Goal: Information Seeking & Learning: Learn about a topic

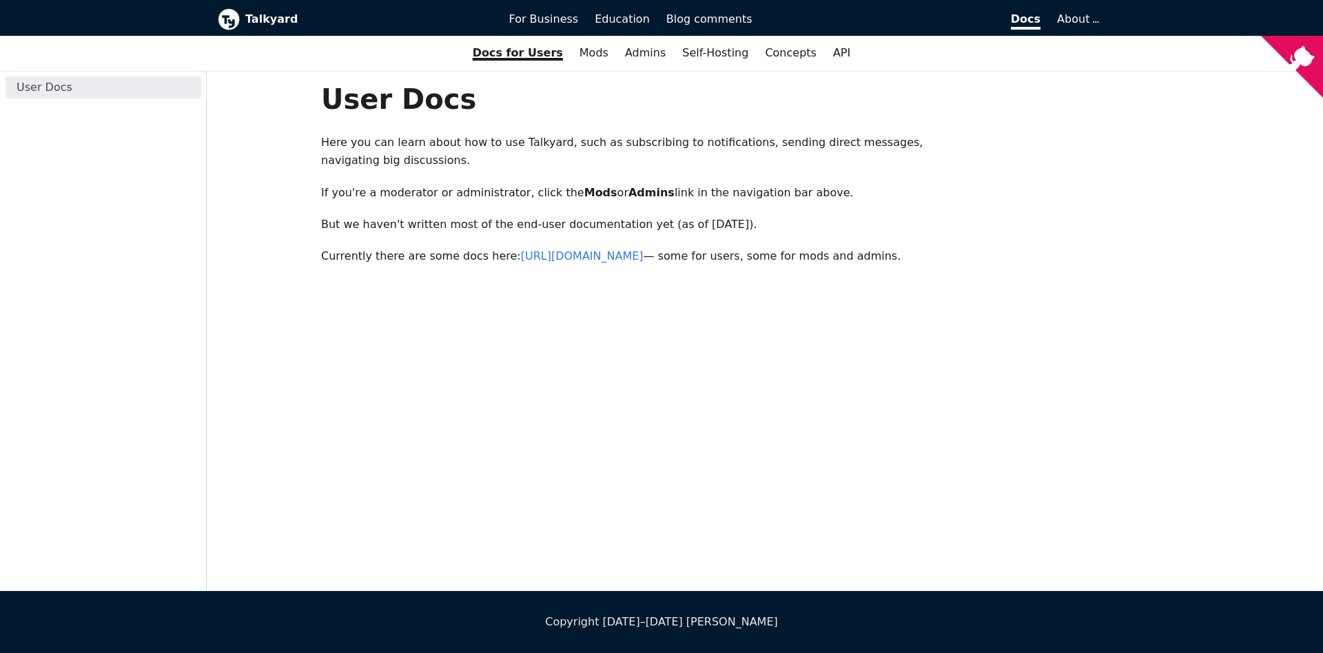
click at [989, 391] on div "User Docs Here you can learn about how to use Talkyard, such as subscribing to …" at bounding box center [764, 331] width 909 height 520
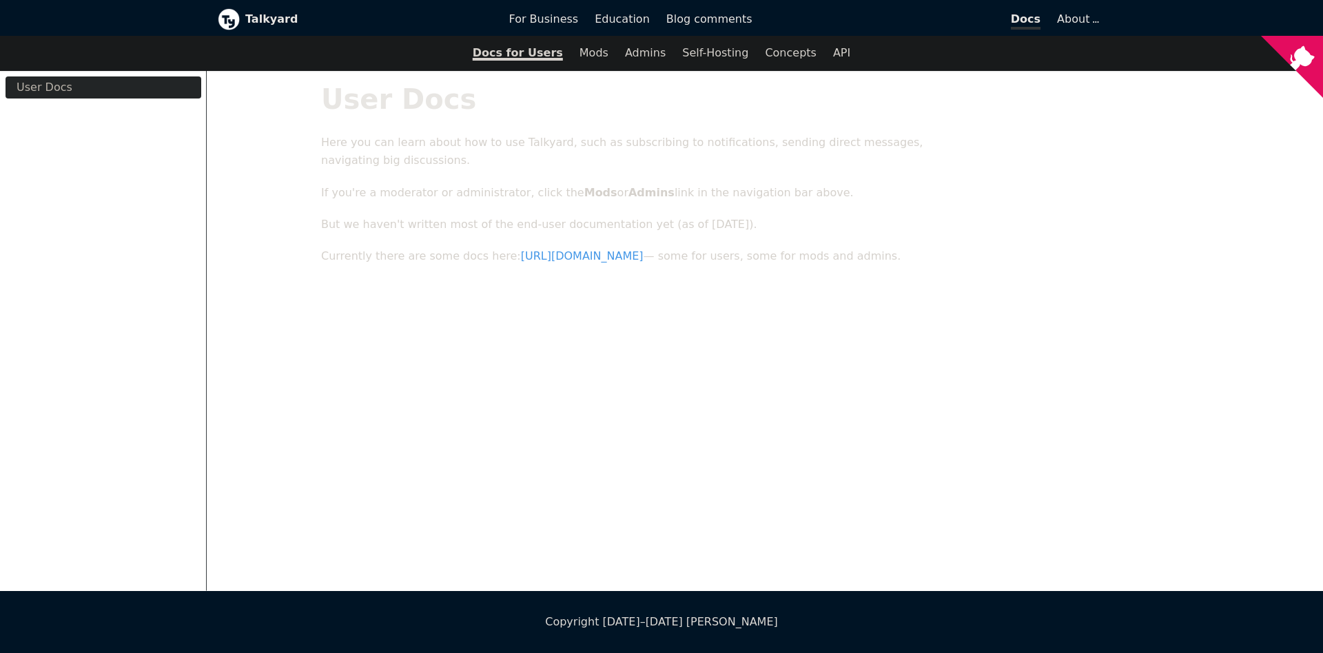
click at [944, 409] on div "User Docs Here you can learn about how to use Talkyard, such as subscribing to …" at bounding box center [764, 331] width 909 height 520
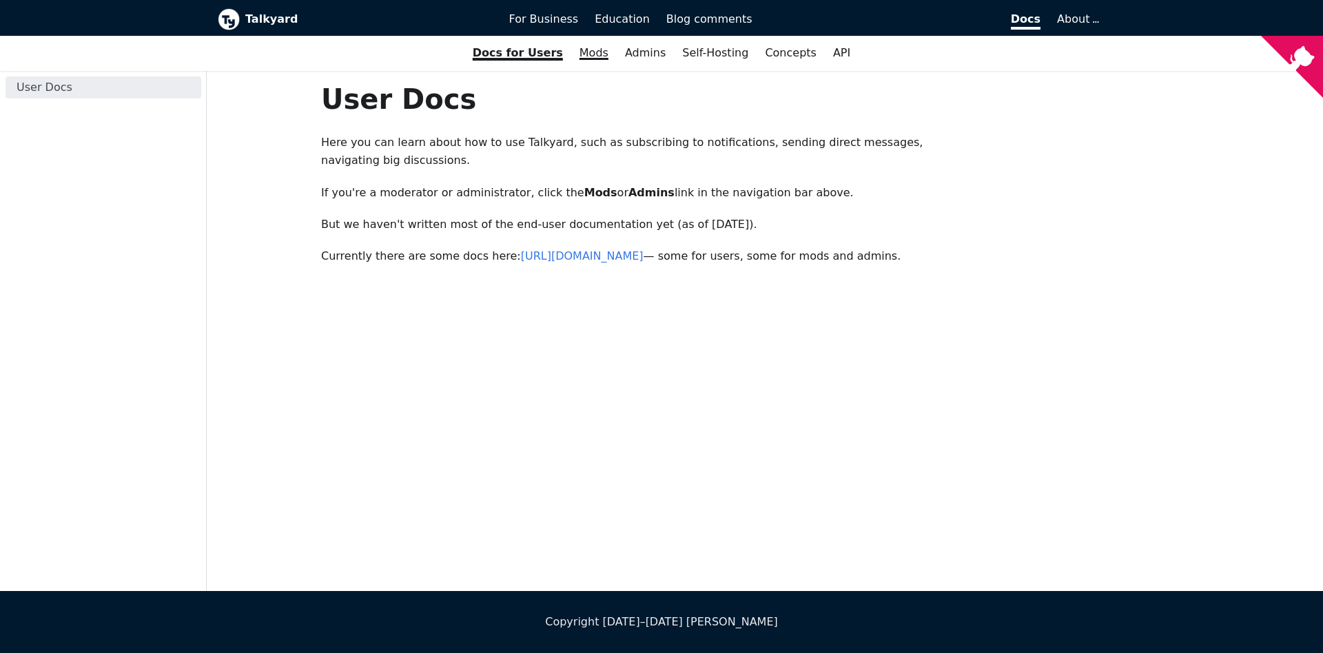
click at [605, 54] on link "Mods" at bounding box center [593, 52] width 45 height 23
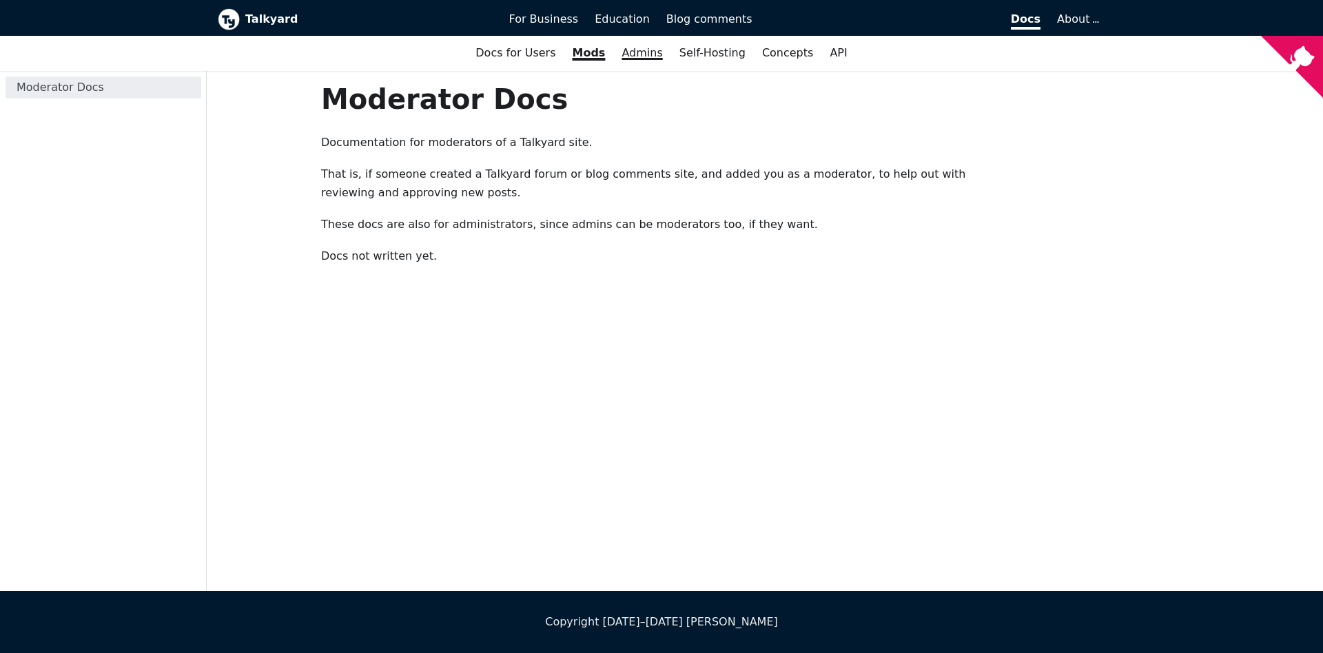
click at [654, 61] on link "Admins" at bounding box center [641, 52] width 57 height 23
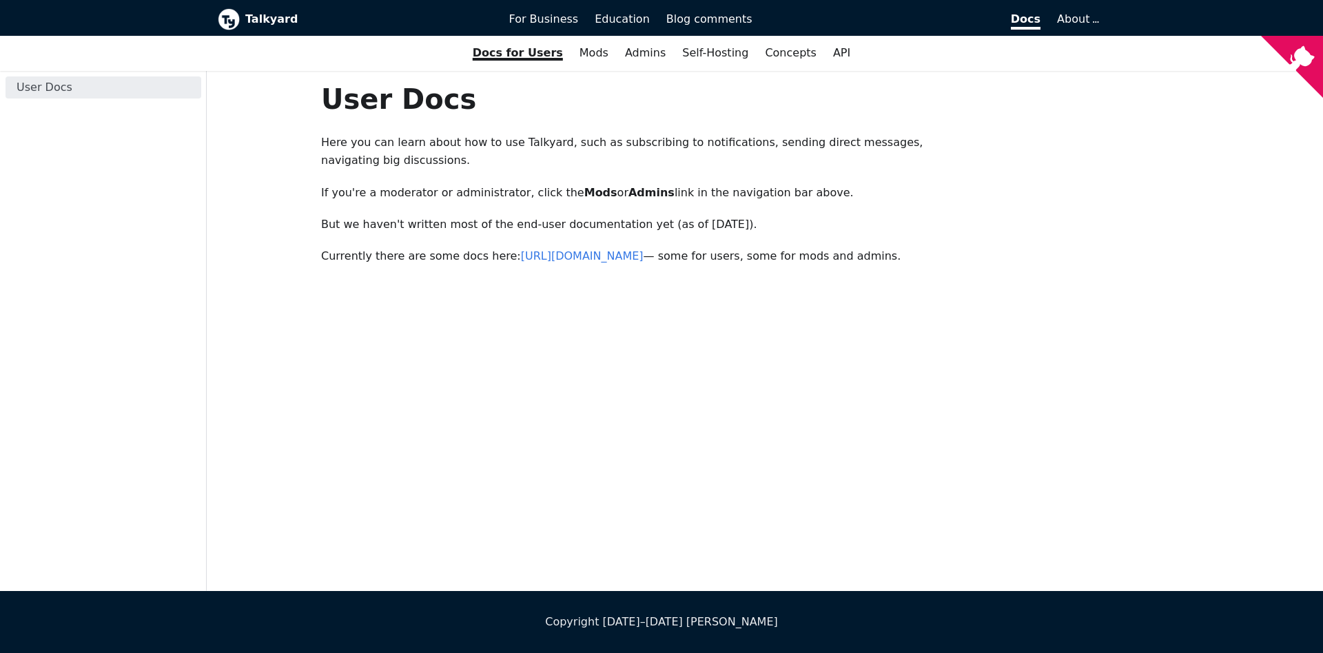
click at [33, 87] on link "User Docs" at bounding box center [104, 87] width 196 height 22
click at [652, 56] on link "Admins" at bounding box center [645, 52] width 57 height 23
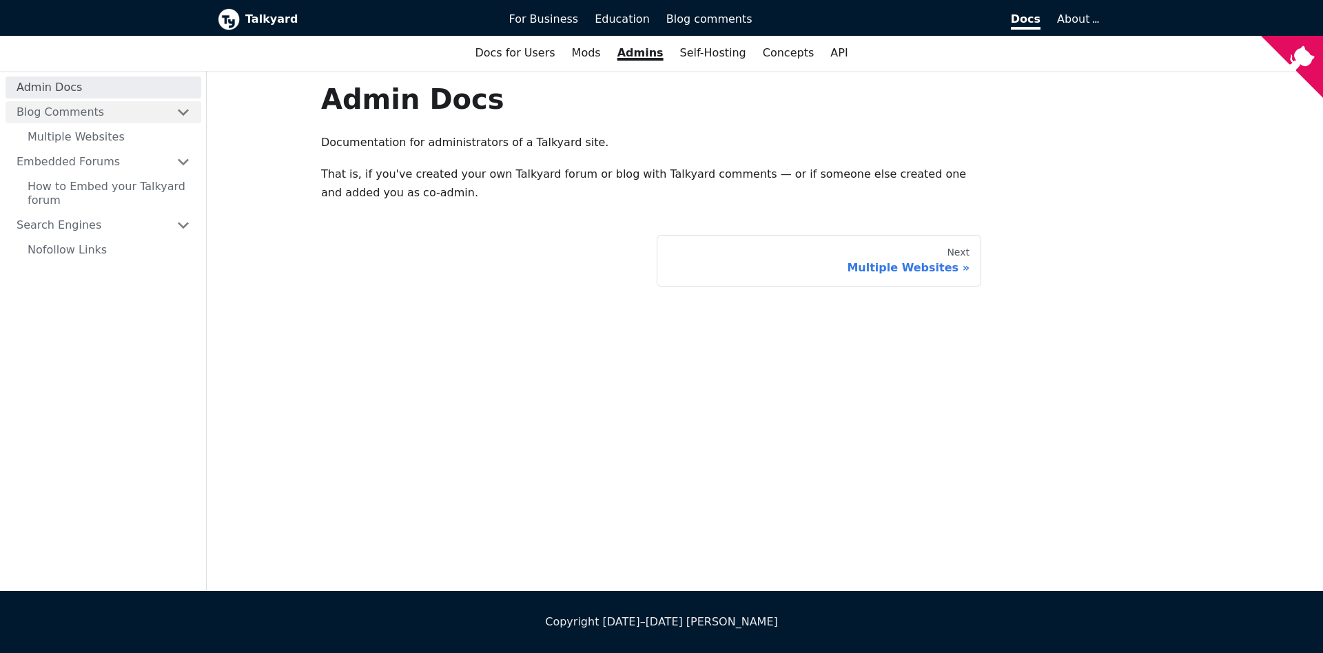
click at [179, 119] on link "Blog Comments" at bounding box center [104, 112] width 196 height 22
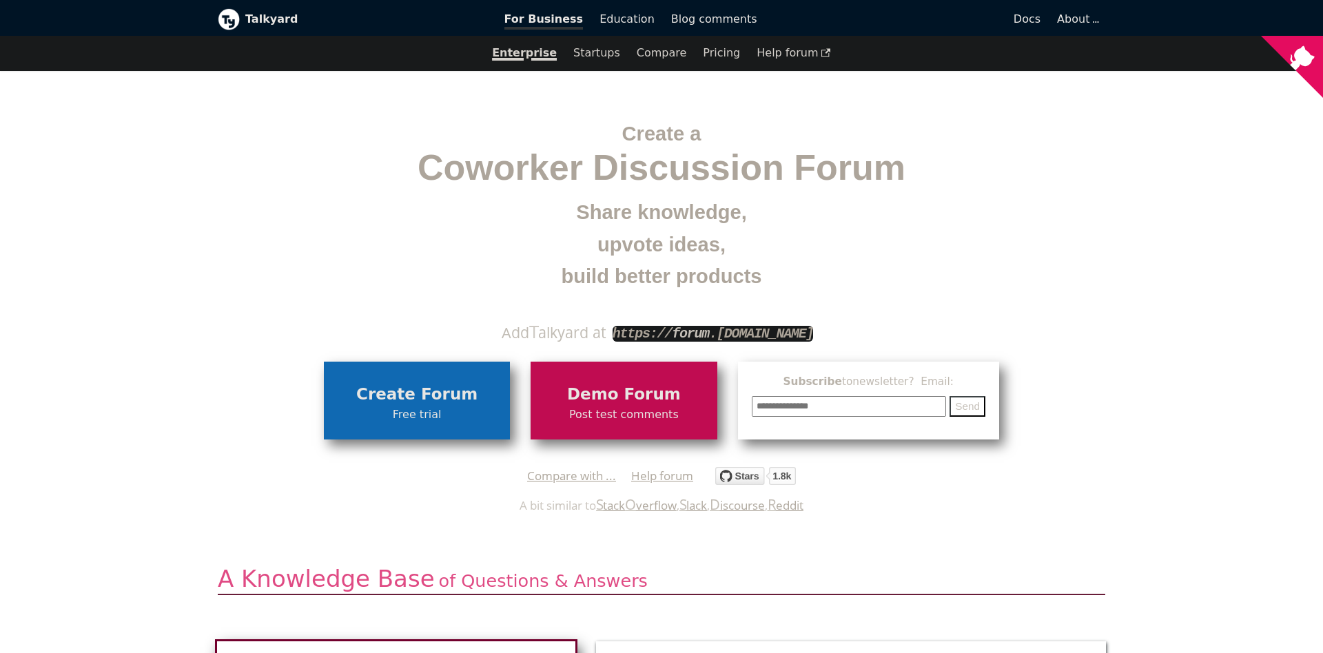
scroll to position [149, 0]
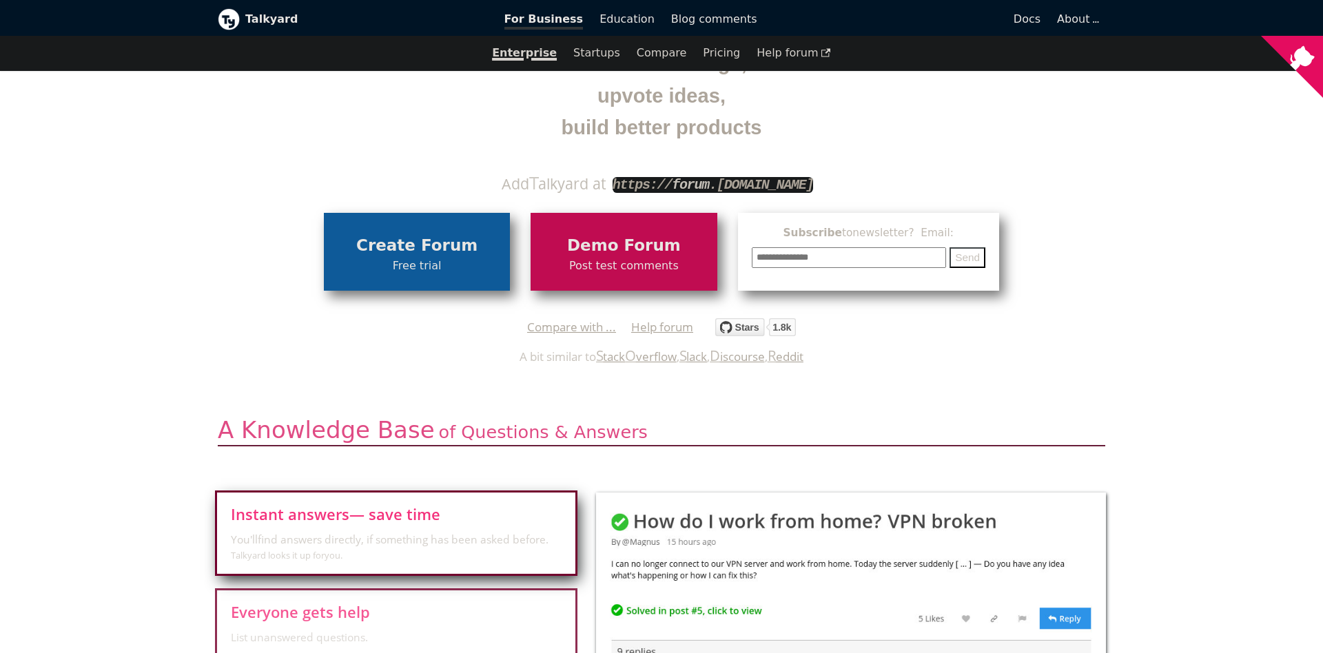
click at [438, 262] on span "Free trial" at bounding box center [417, 266] width 172 height 18
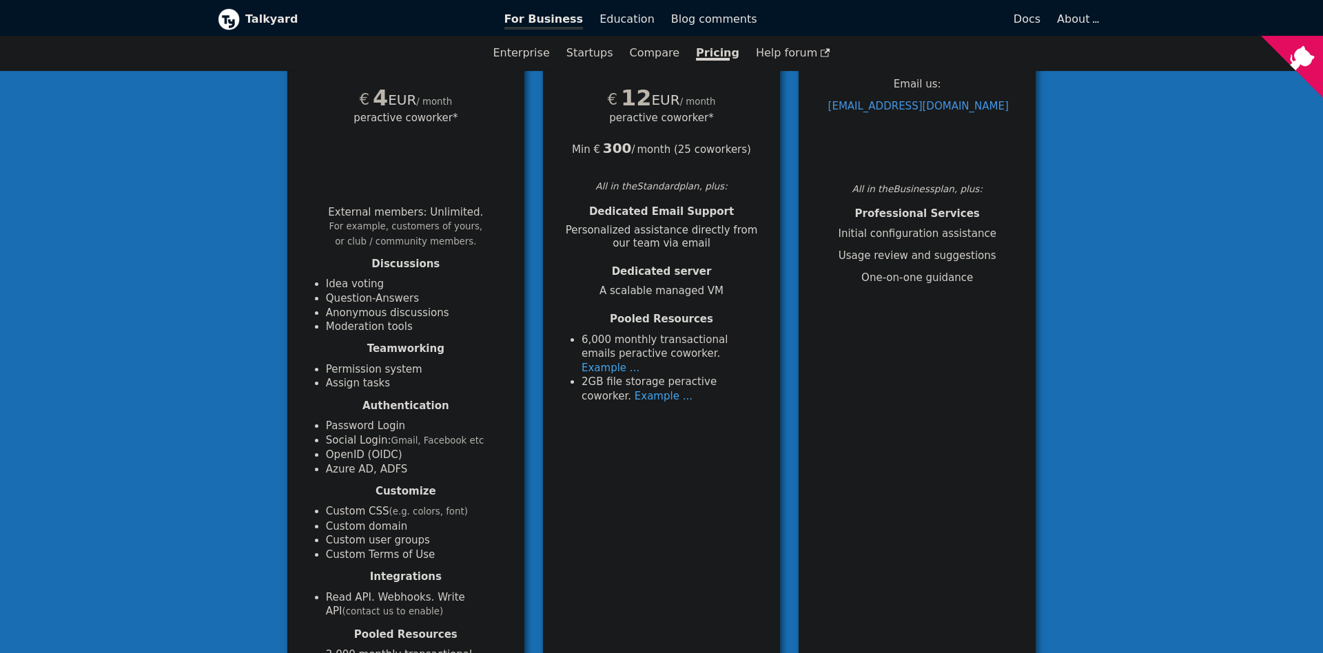
scroll to position [521, 0]
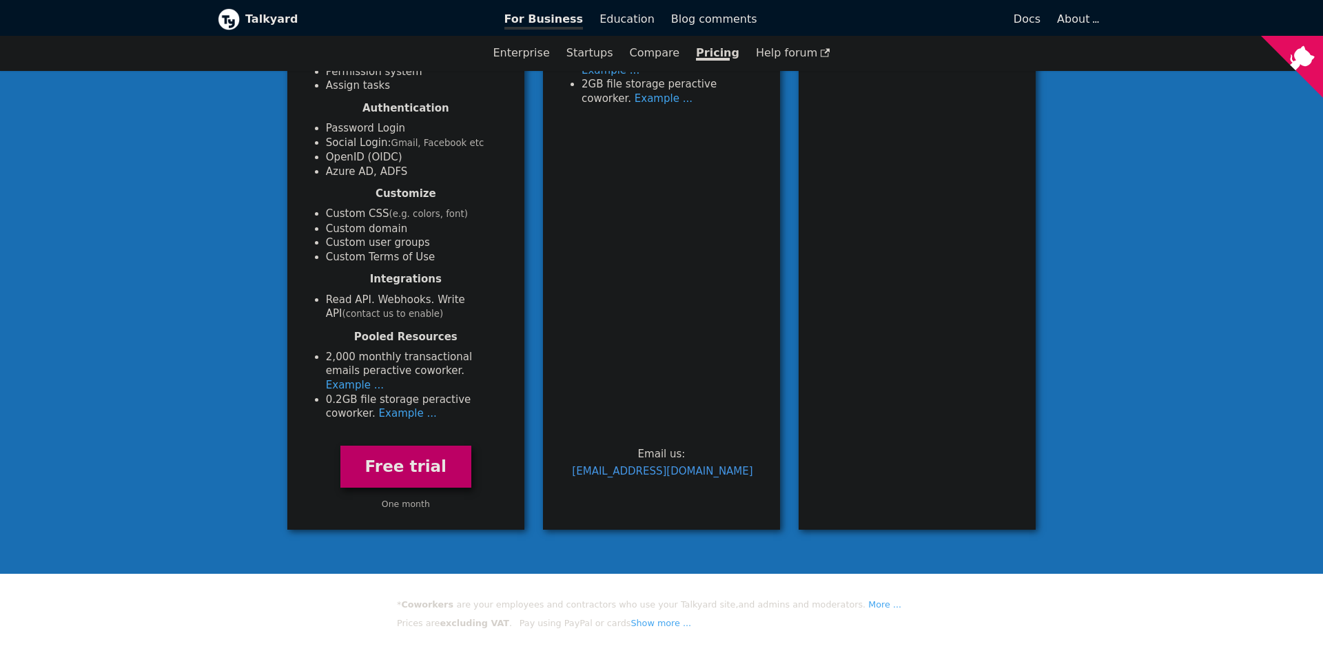
click at [441, 466] on link "Free trial" at bounding box center [405, 467] width 131 height 42
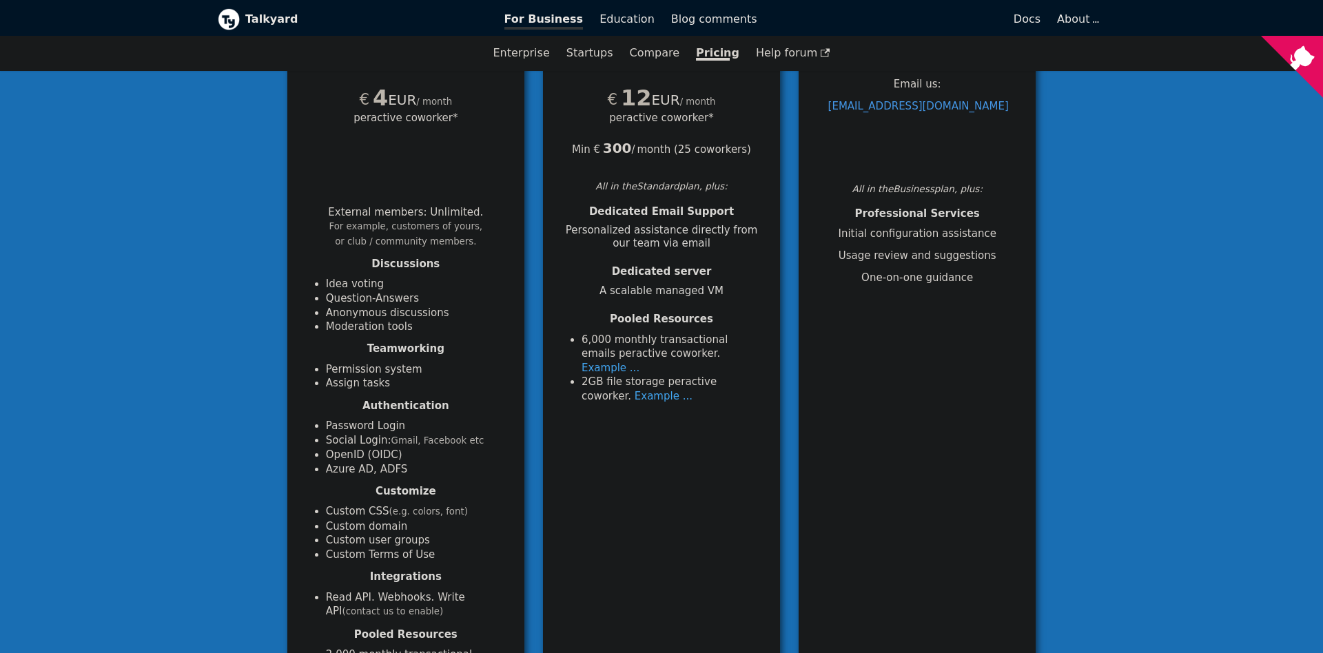
scroll to position [0, 0]
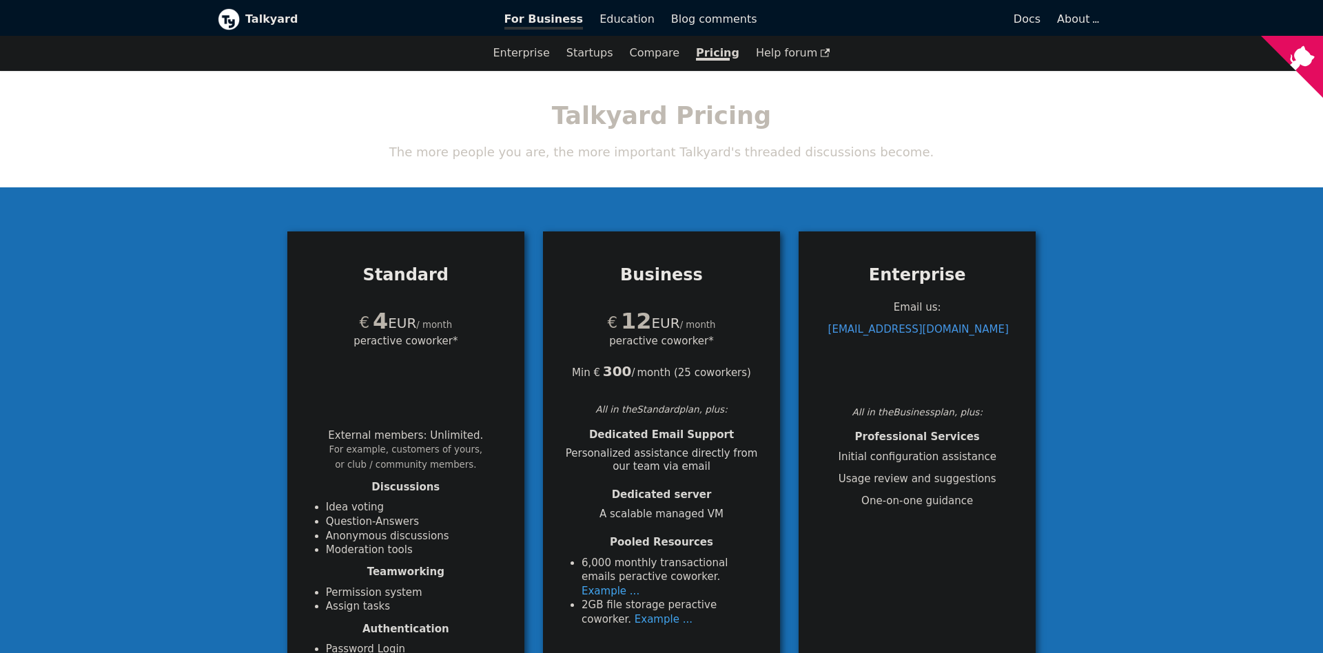
scroll to position [149, 0]
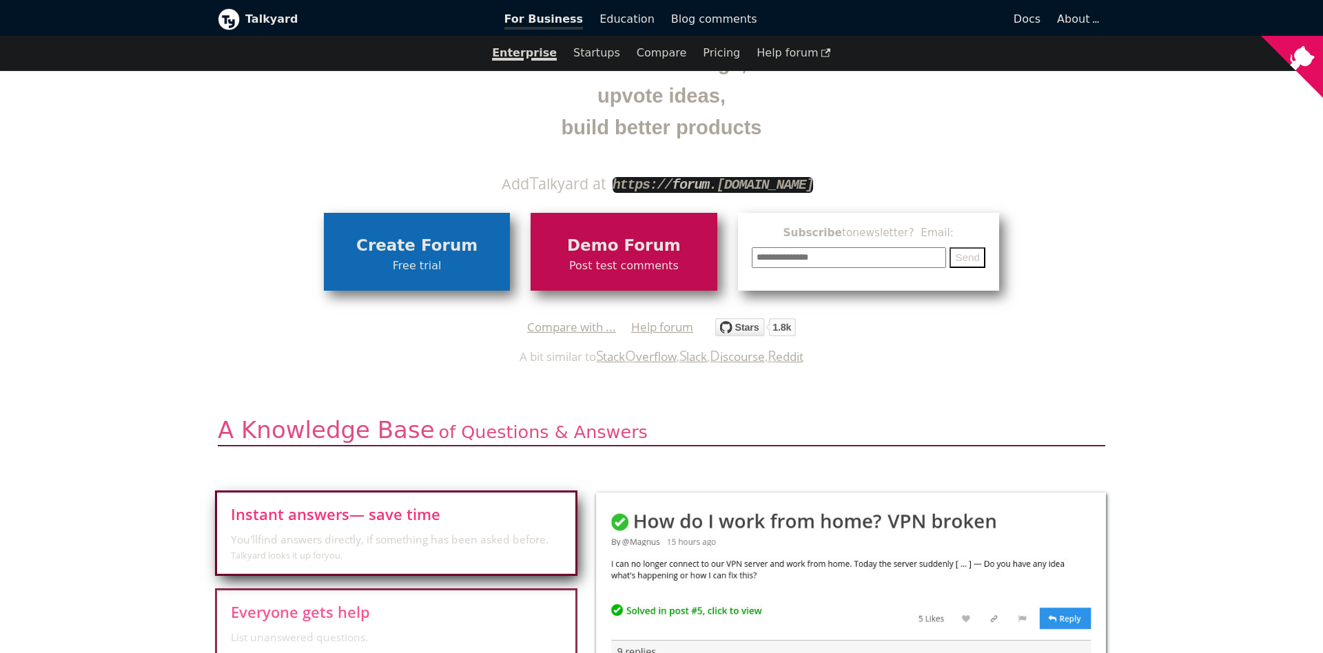
click at [281, 21] on b "Talkyard" at bounding box center [365, 19] width 240 height 18
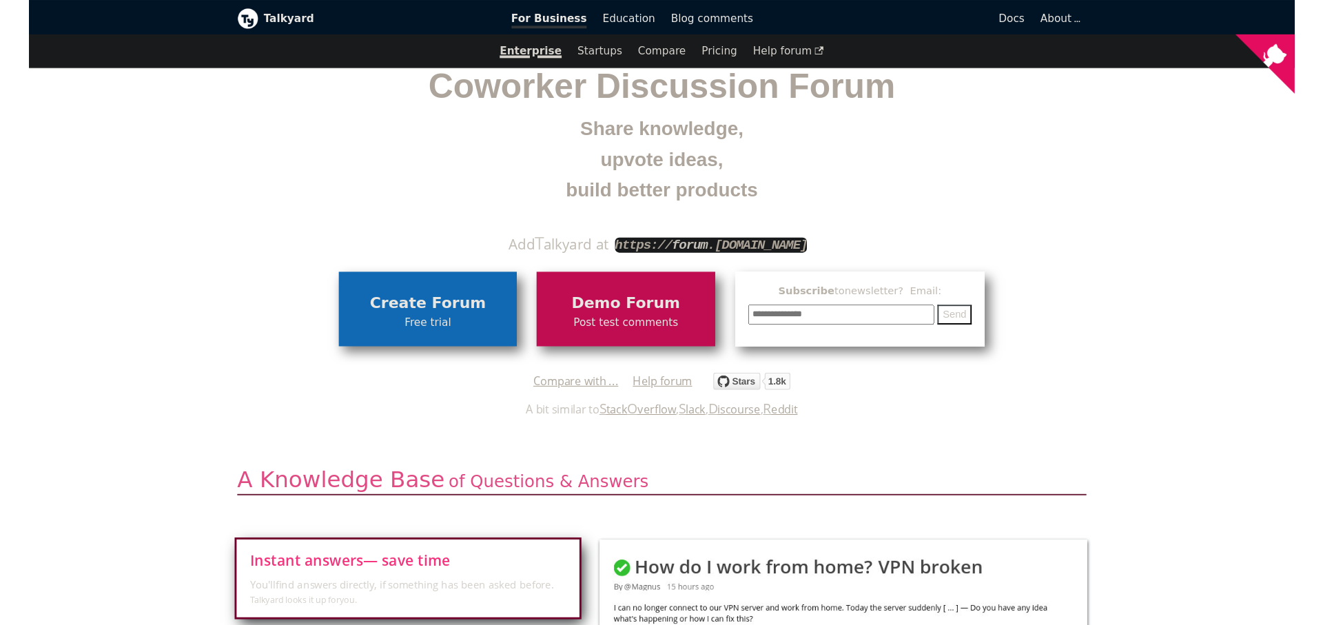
scroll to position [149, 0]
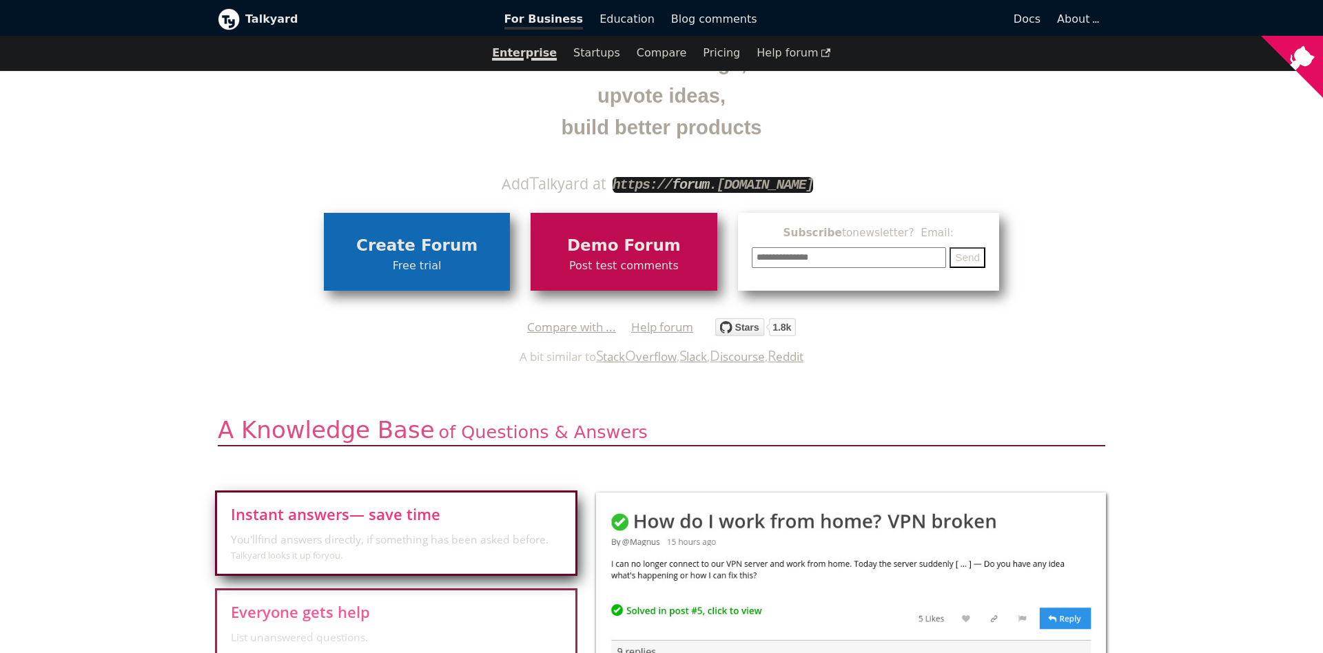
click at [1066, 333] on div "Compare with ... Help forum" at bounding box center [661, 325] width 867 height 24
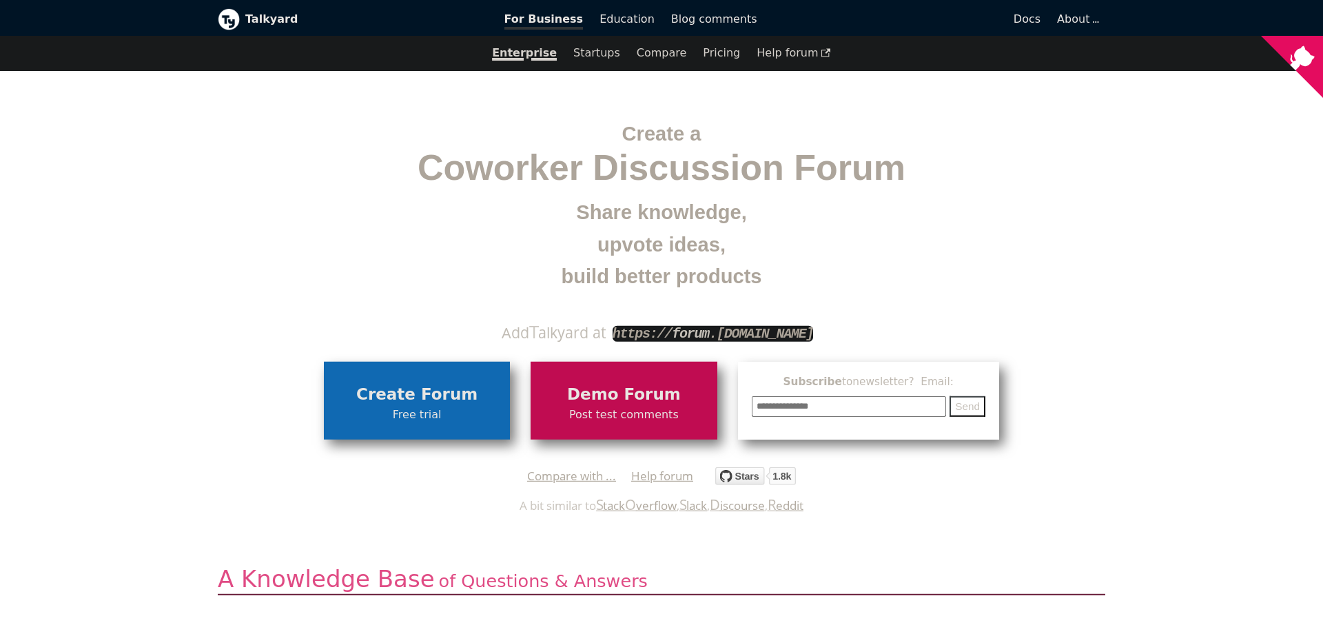
scroll to position [0, 0]
click at [572, 52] on link "Startups" at bounding box center [596, 52] width 63 height 23
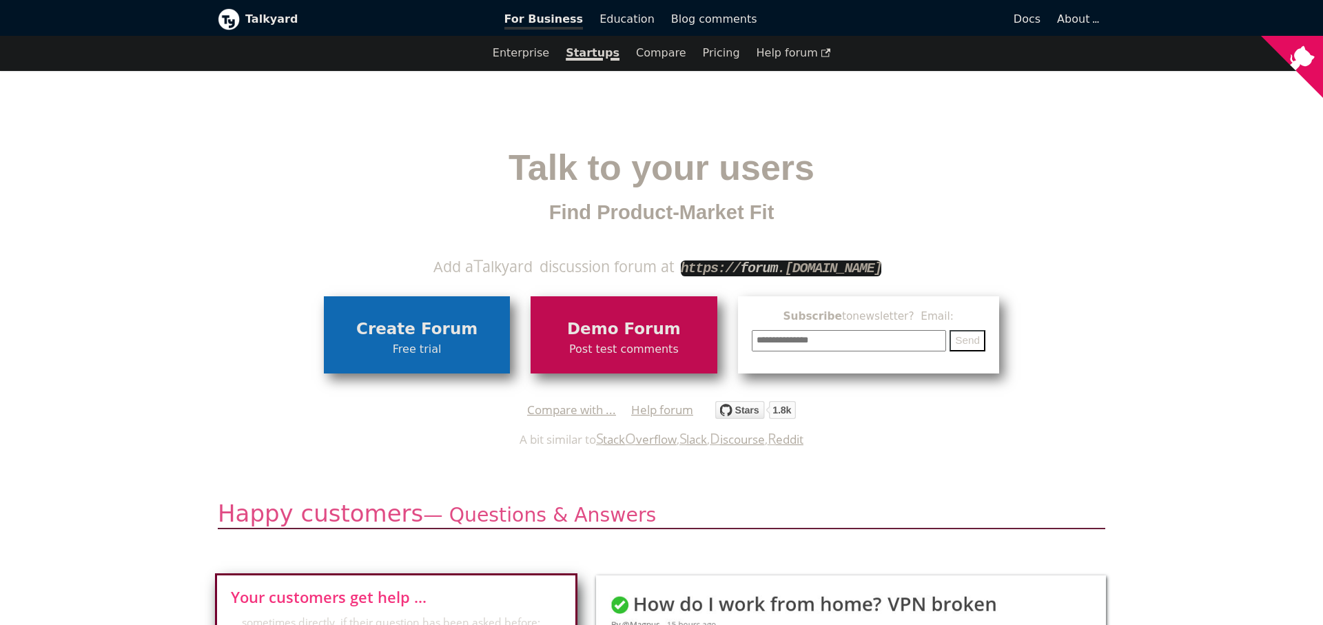
click at [278, 17] on b "Talkyard" at bounding box center [365, 19] width 240 height 18
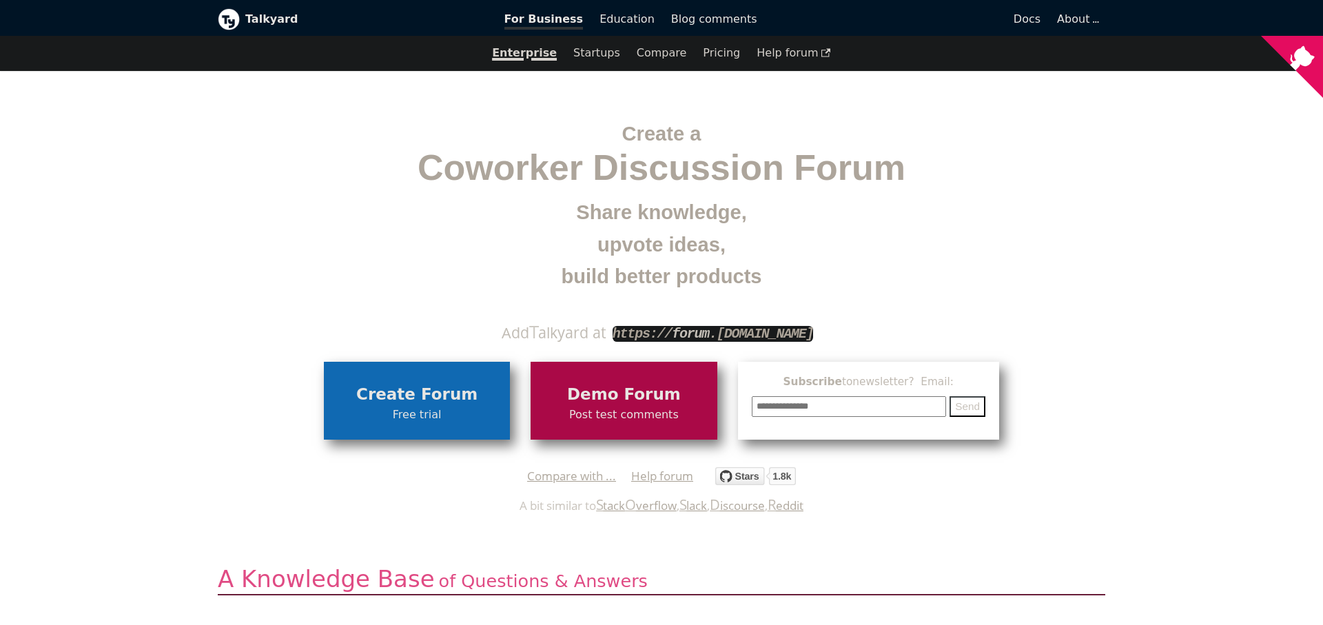
click at [602, 387] on span "Demo Forum" at bounding box center [623, 395] width 172 height 26
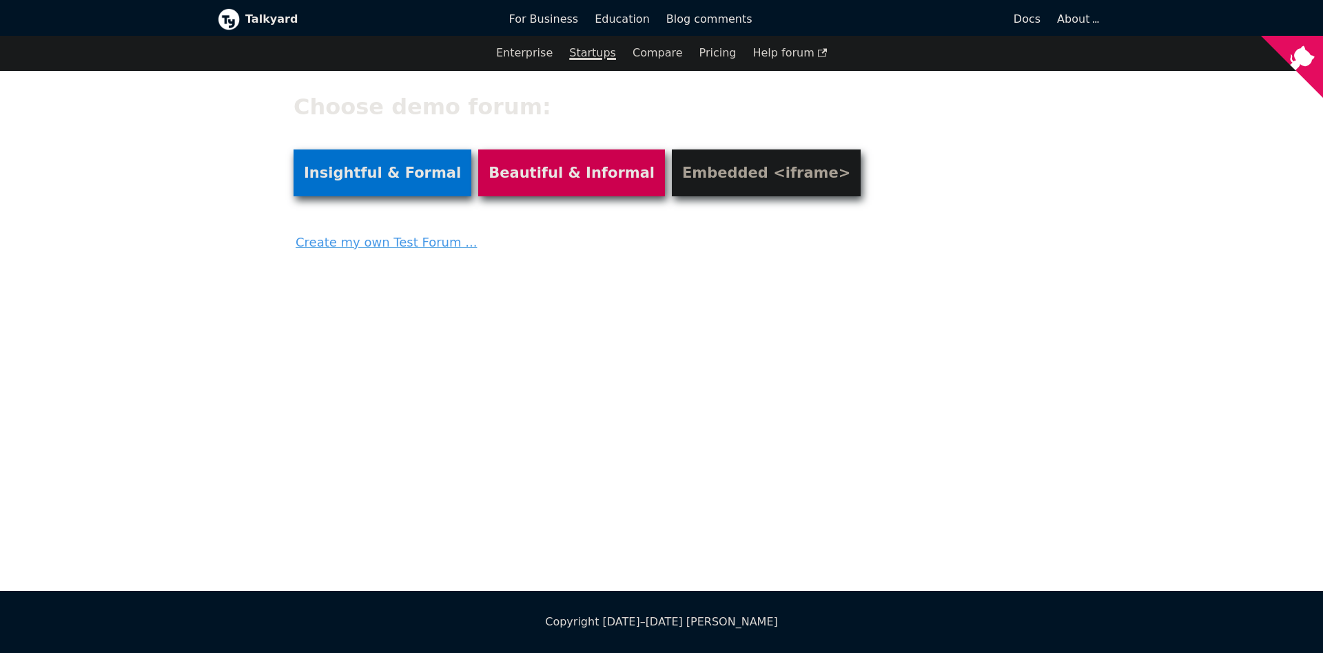
click at [580, 51] on link "Startups" at bounding box center [592, 52] width 63 height 23
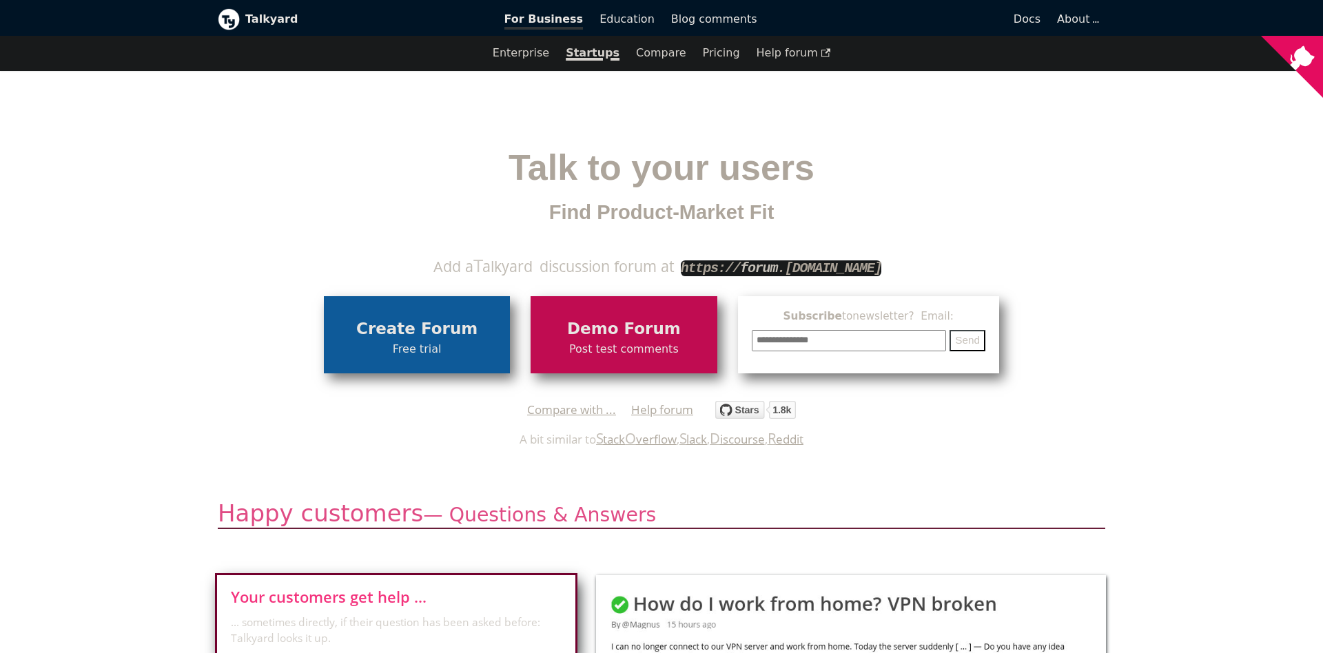
click at [446, 316] on link "Create Forum Free trial" at bounding box center [417, 334] width 186 height 77
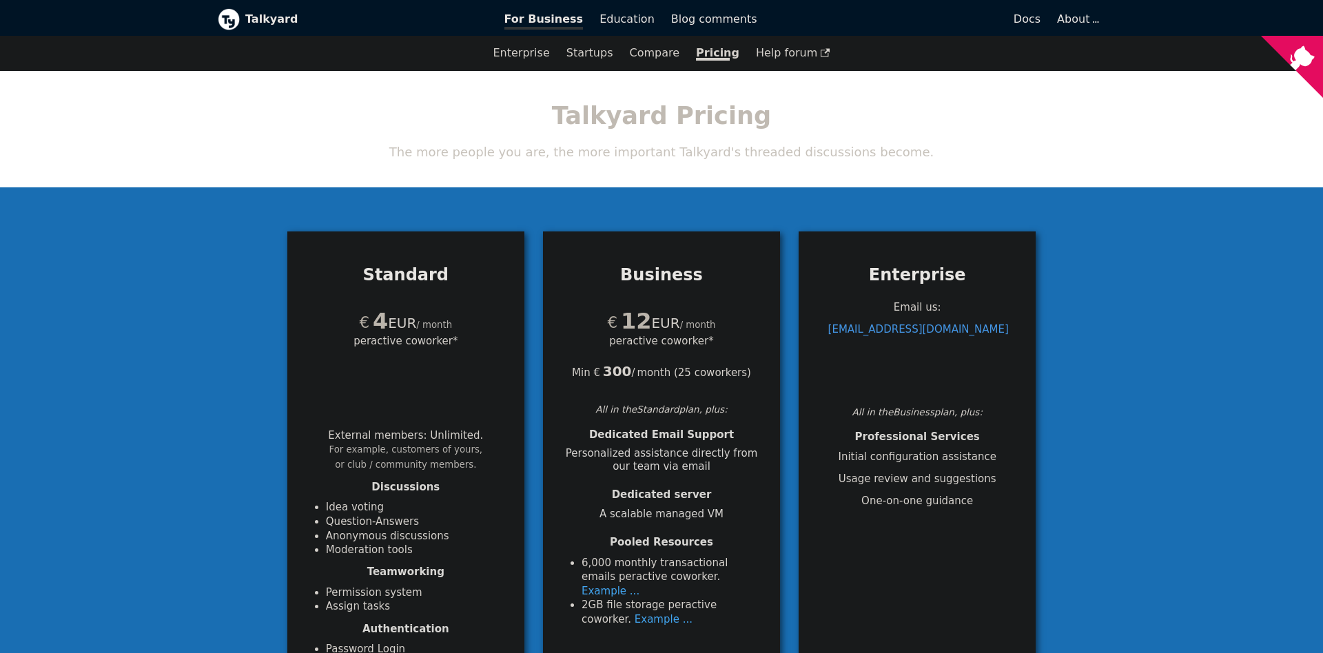
scroll to position [446, 0]
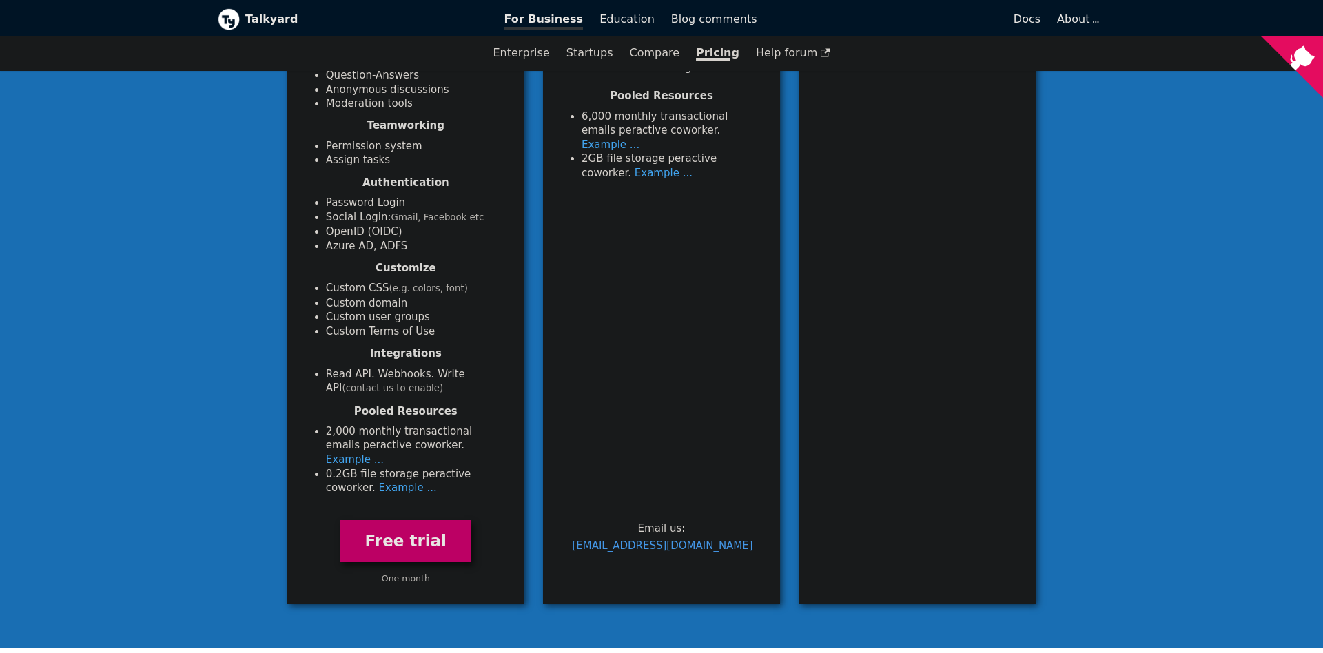
click at [406, 520] on link "Free trial" at bounding box center [405, 541] width 131 height 42
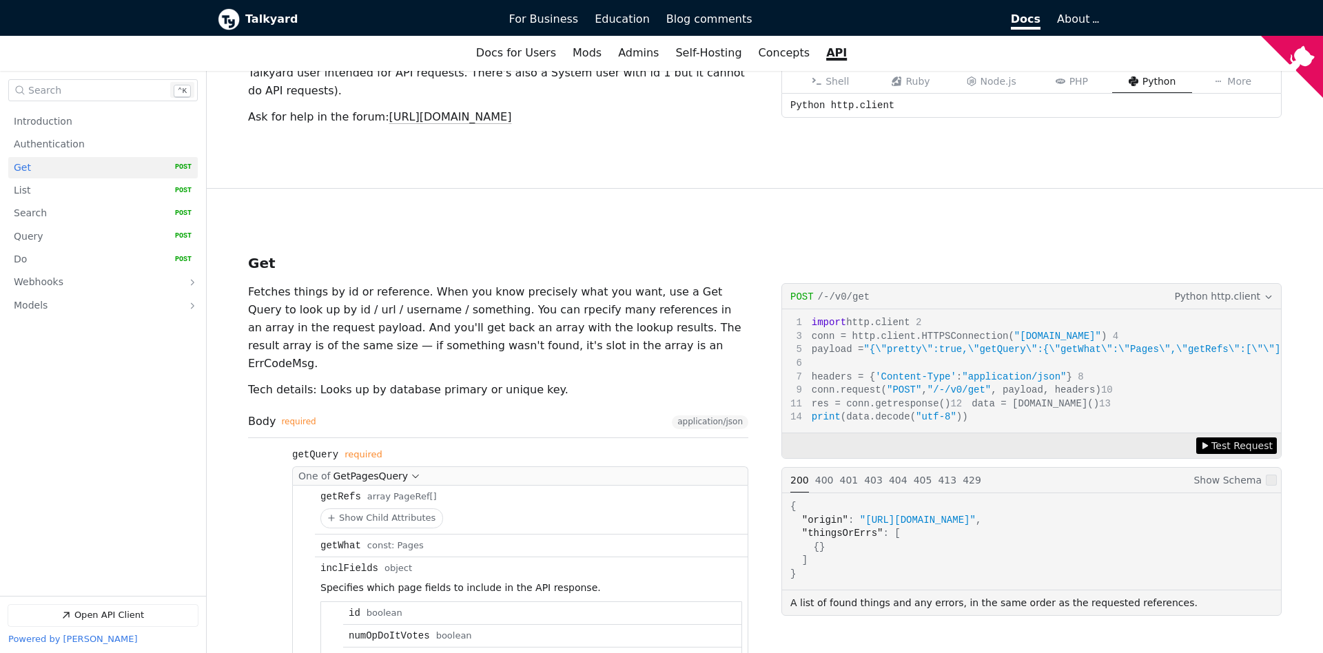
scroll to position [670, 0]
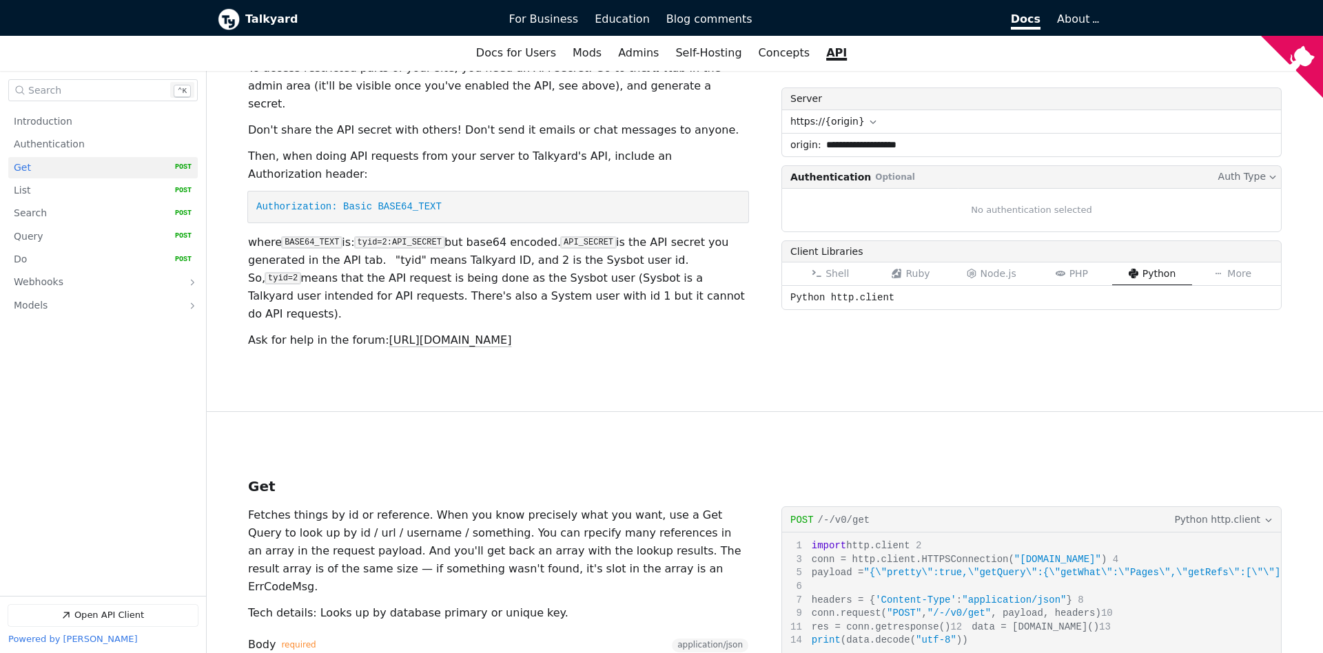
scroll to position [595, 0]
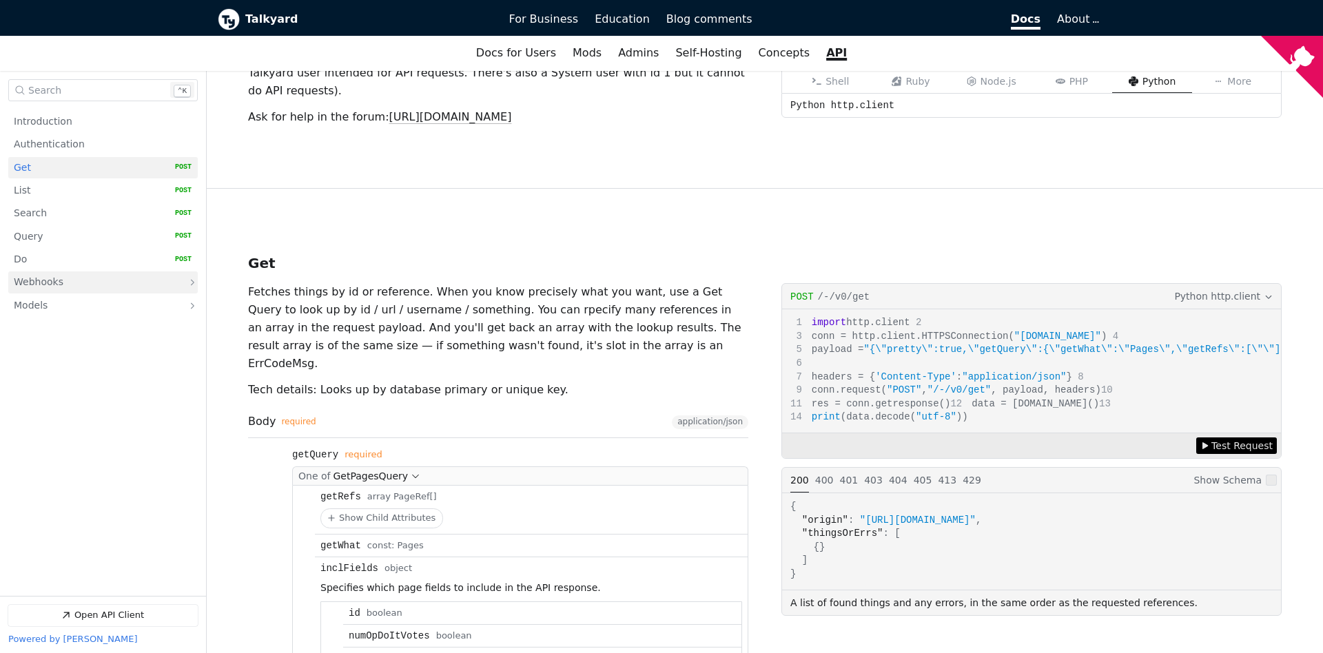
click at [72, 285] on link "Webhooks" at bounding box center [93, 283] width 159 height 22
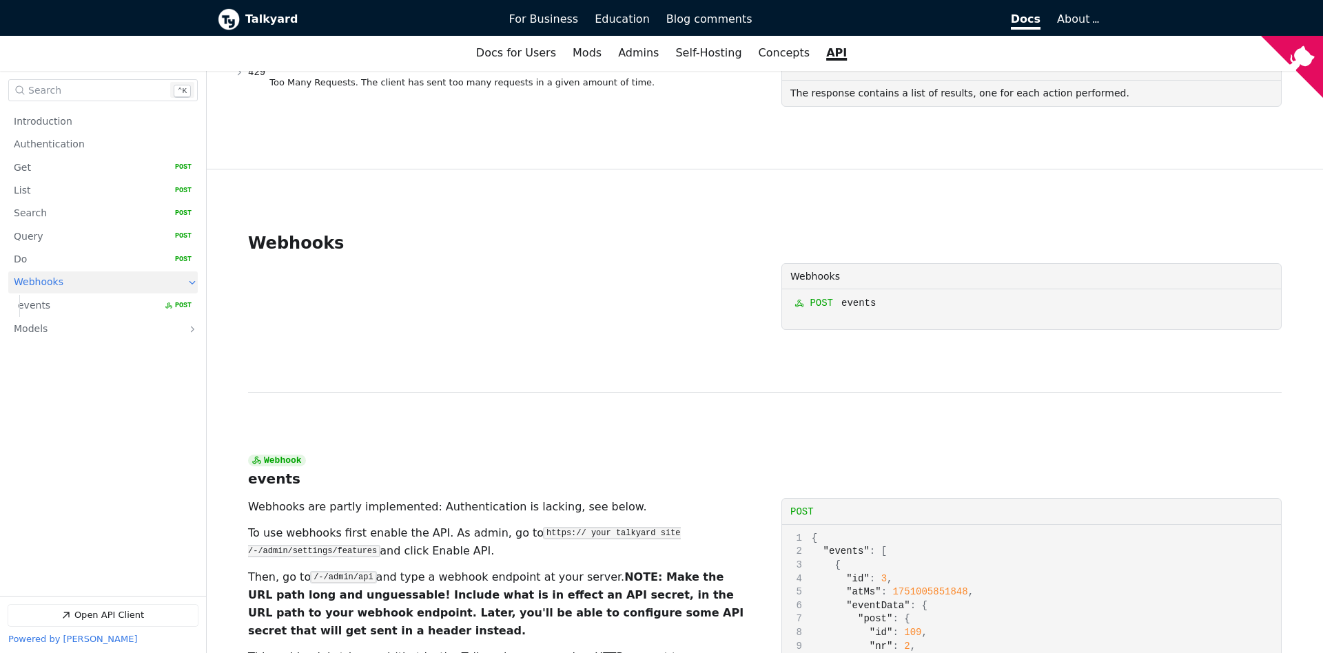
scroll to position [5447, 0]
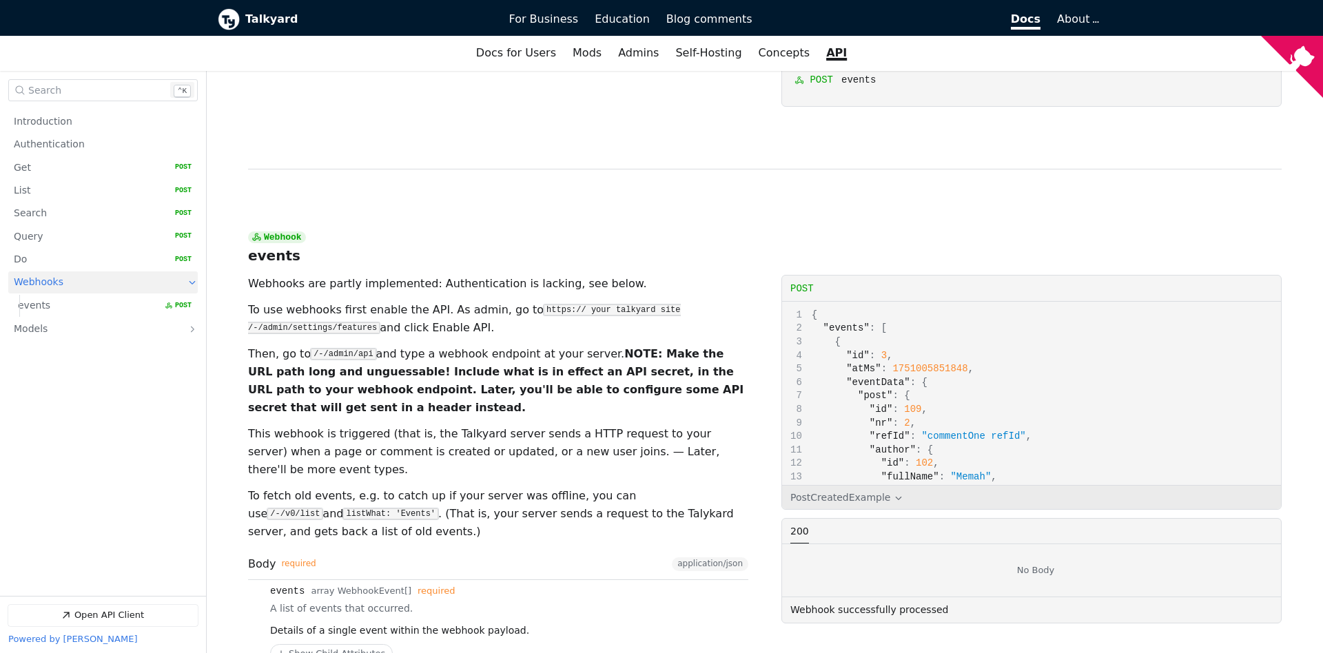
click at [144, 529] on nav "Introduction Authentication Get   HTTP Method: POST List   HTTP Method: POST Se…" at bounding box center [103, 350] width 206 height 491
click at [721, 586] on div "events Copy link to events Type: array WebhookEvent[] required" at bounding box center [509, 591] width 478 height 11
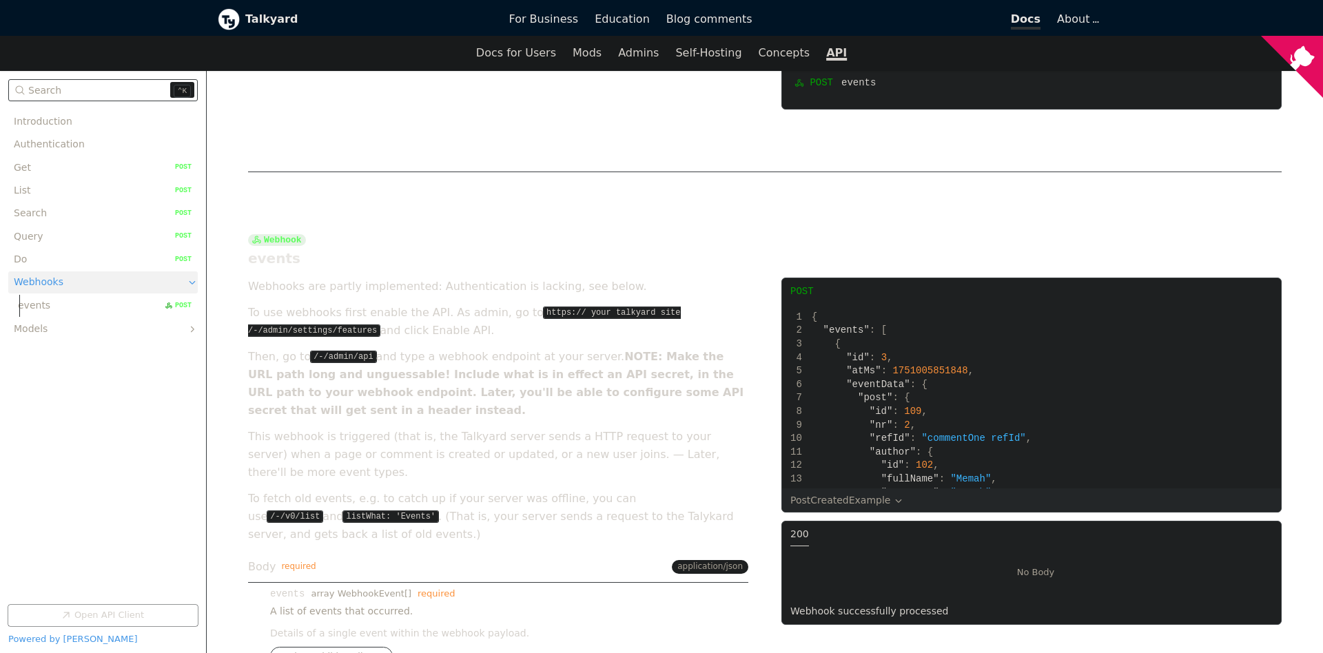
scroll to position [5449, 0]
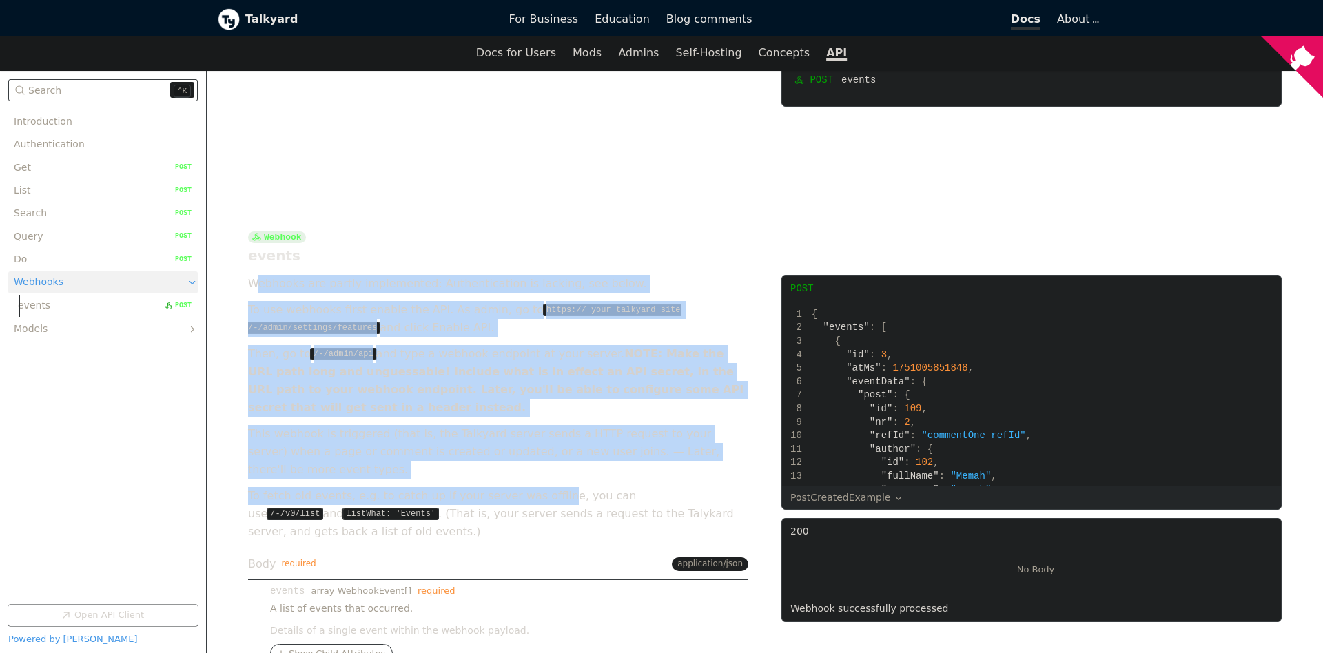
drag, startPoint x: 260, startPoint y: 203, endPoint x: 507, endPoint y: 383, distance: 305.2
click at [507, 383] on div "Webhooks are partly implemented: Authentication is lacking, see below. To use w…" at bounding box center [498, 408] width 500 height 266
click at [508, 487] on p "To fetch old events, e.g. to catch up if your server was offline, you can use /…" at bounding box center [498, 514] width 500 height 54
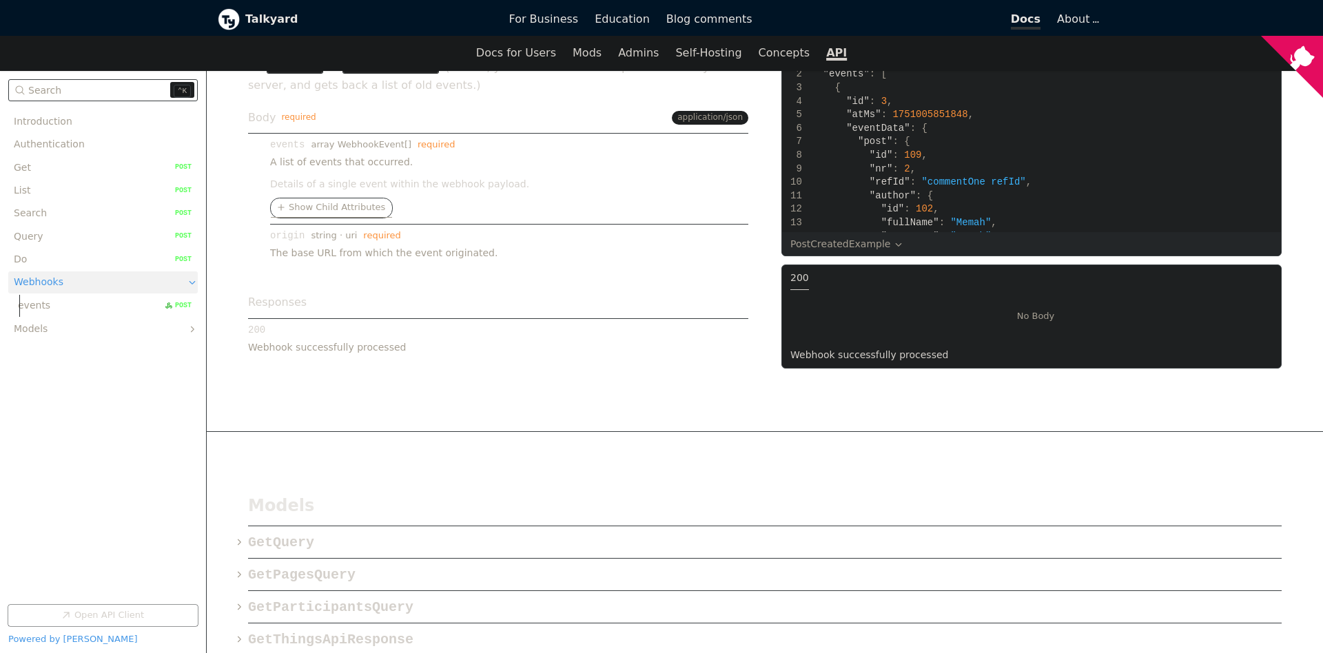
scroll to position [5673, 0]
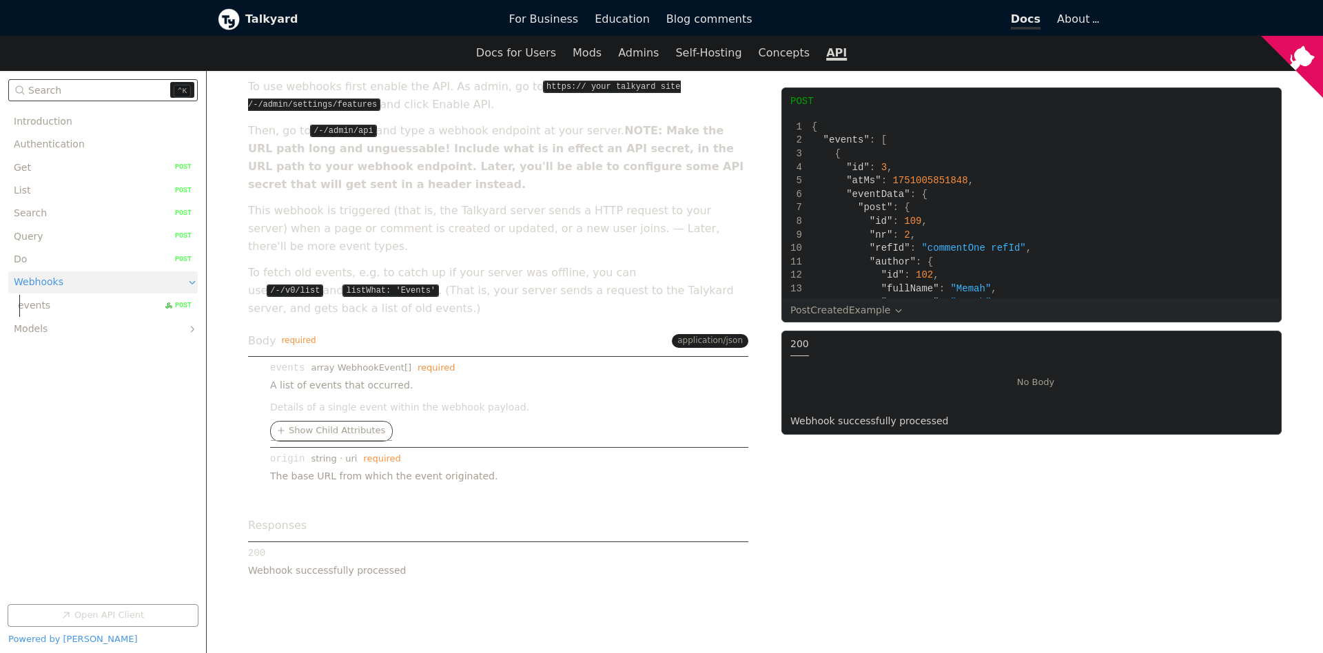
click at [650, 548] on div "200 Copy link to 200" at bounding box center [498, 553] width 500 height 11
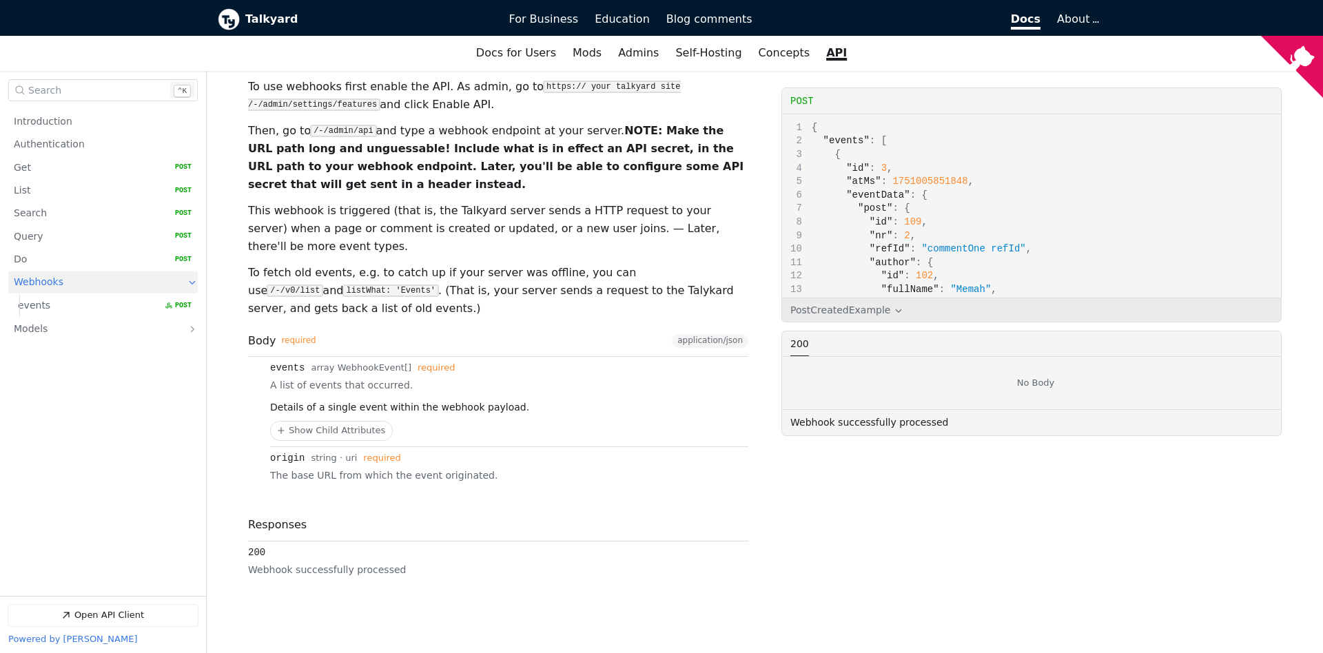
scroll to position [5521, 0]
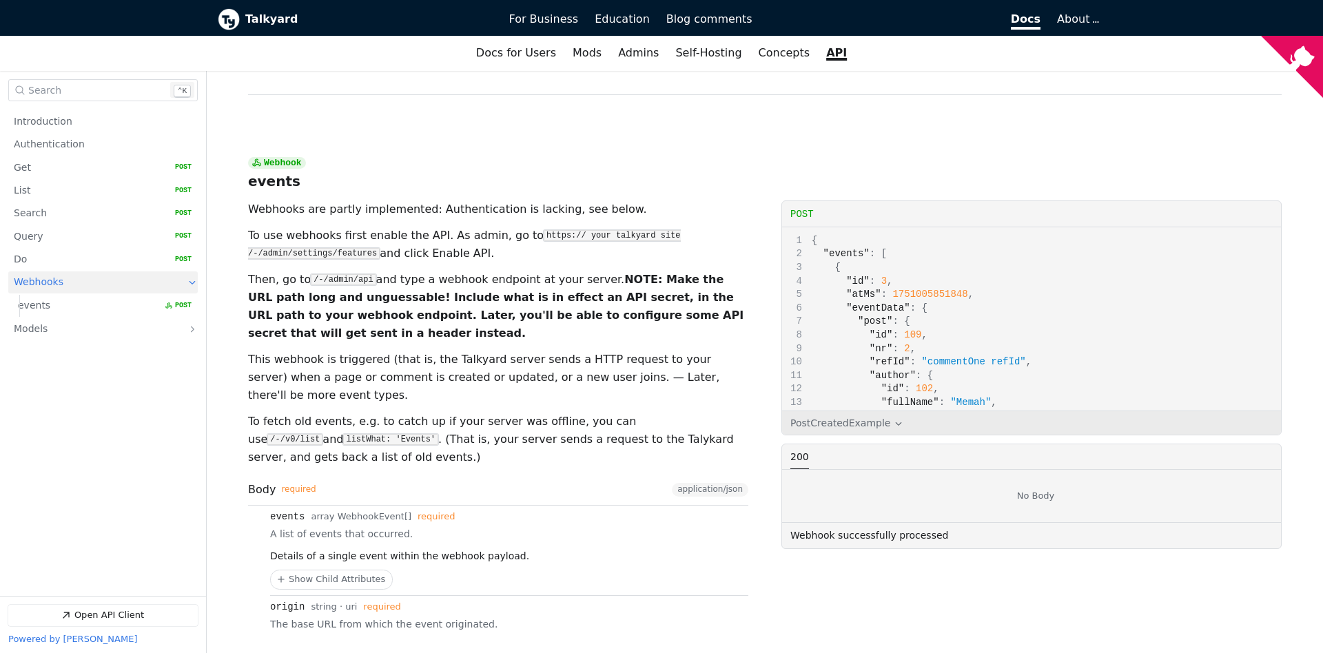
click at [512, 511] on div "events Copy link to events Type: array WebhookEvent[] required" at bounding box center [509, 516] width 478 height 11
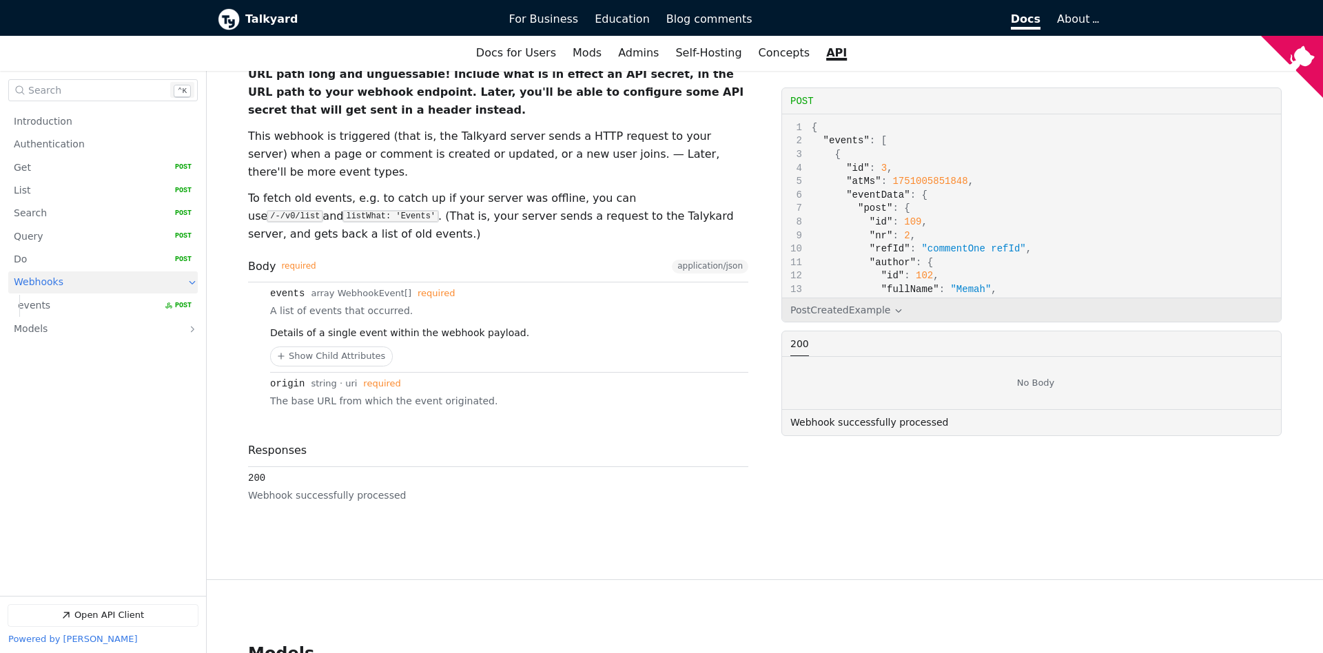
scroll to position [5967, 0]
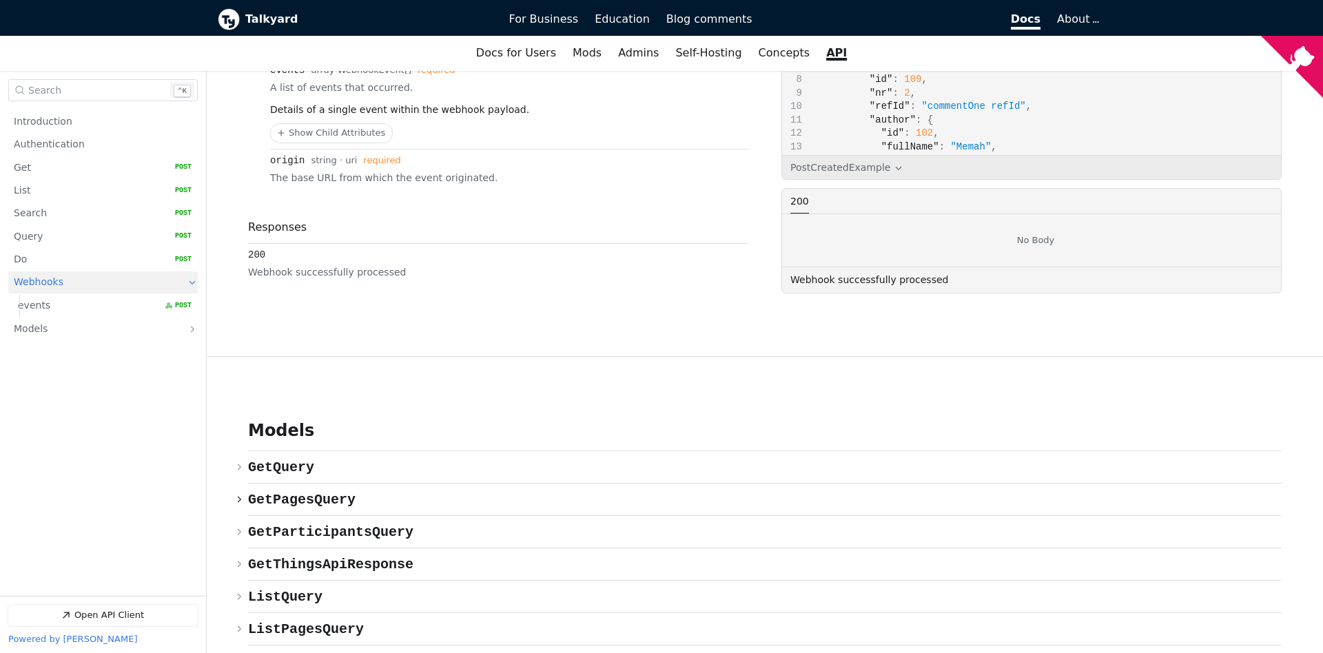
click at [355, 491] on button "Copy link" at bounding box center [365, 500] width 21 height 18
click at [246, 364] on div "Models {} GetQuery ​ Copy link {} GetPagesQuery ​ Copy link {} GetParticipantsQ…" at bounding box center [765, 619] width 1116 height 527
click at [238, 495] on icon "Open API Documentation for Talkyard API Documentation" at bounding box center [239, 499] width 8 height 8
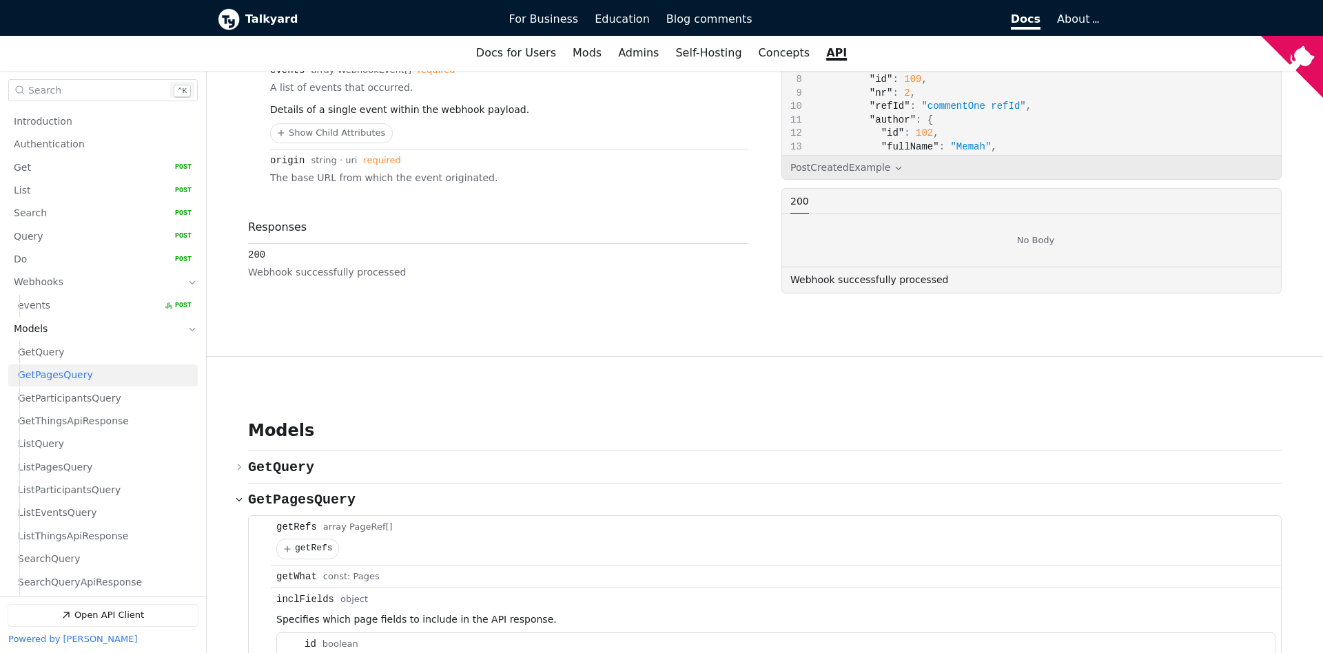
click at [238, 495] on icon "Open API Documentation for Talkyard API Documentation" at bounding box center [239, 499] width 8 height 8
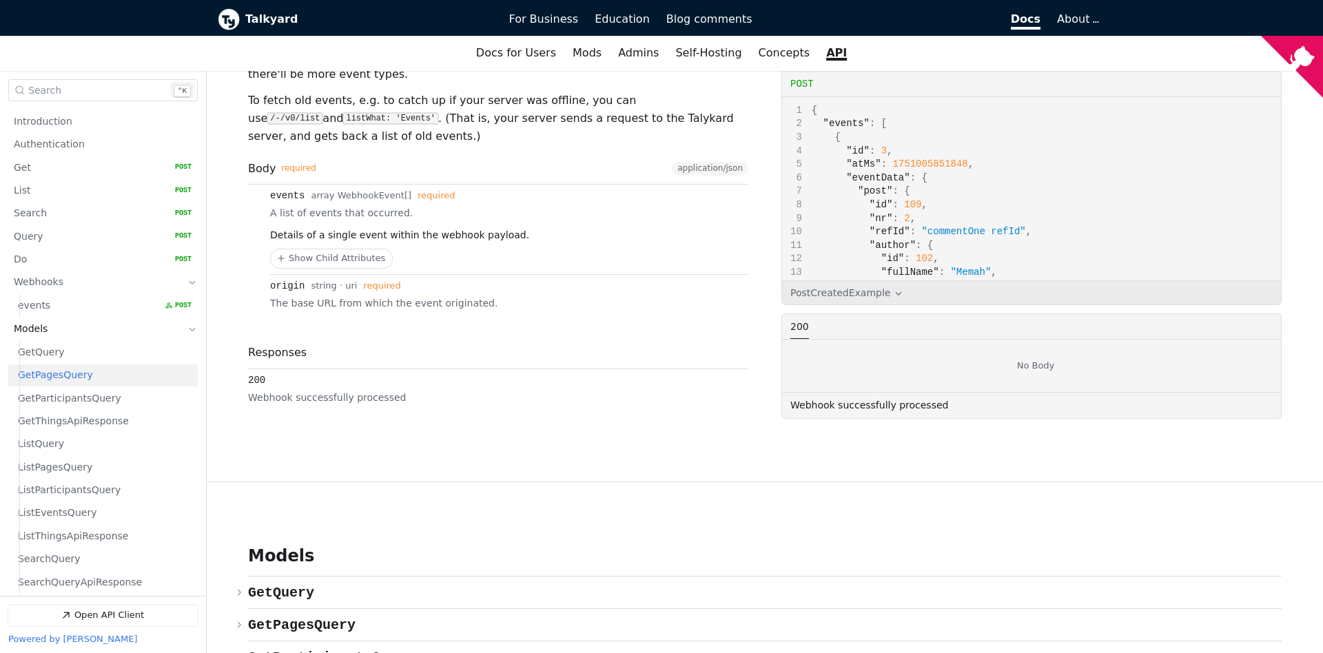
scroll to position [5819, 0]
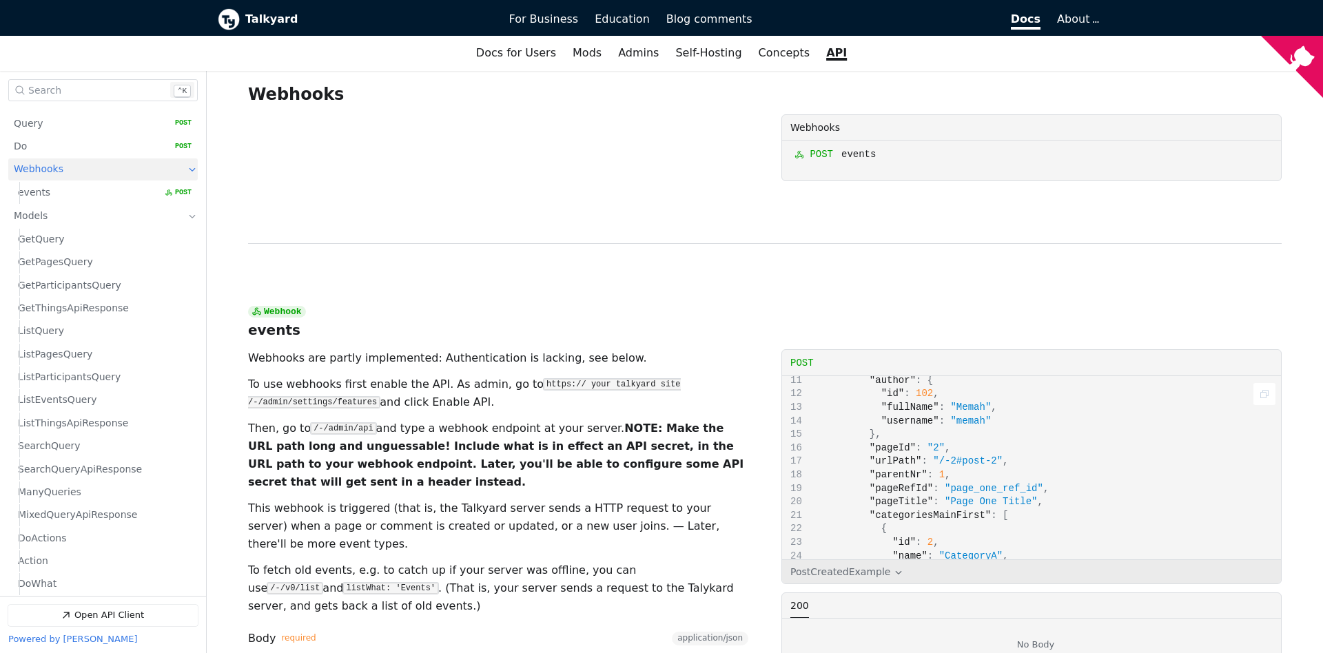
scroll to position [156, 0]
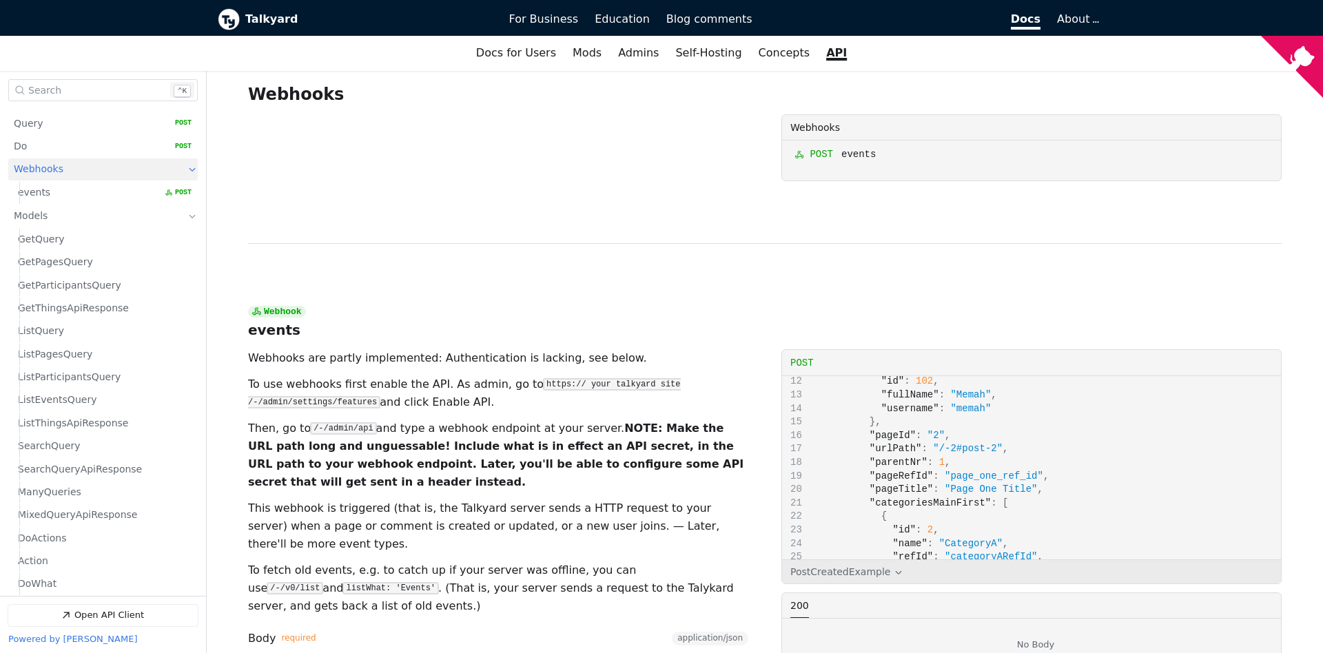
click at [875, 566] on div "PostCreatedExample" at bounding box center [840, 571] width 100 height 11
click at [938, 626] on div "No Body" at bounding box center [1035, 645] width 491 height 39
click at [869, 560] on div "PostCreatedExample" at bounding box center [1031, 571] width 499 height 23
click at [889, 471] on span ""pageRefId"" at bounding box center [900, 476] width 63 height 11
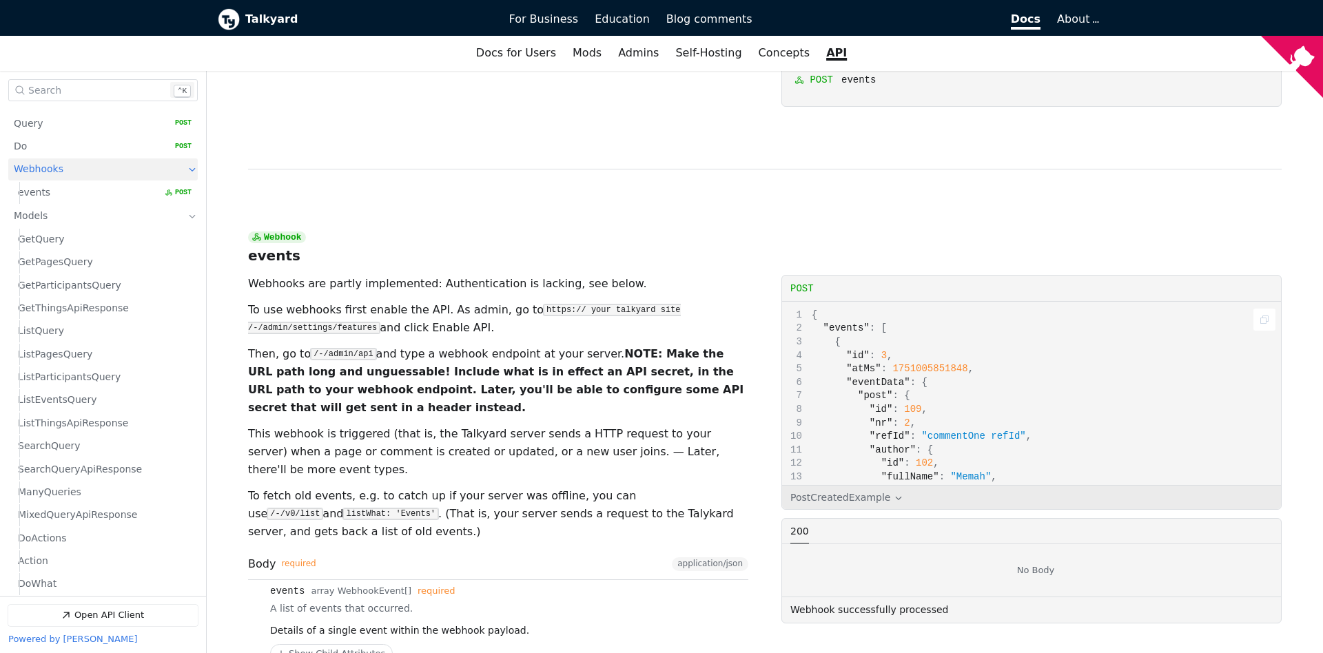
scroll to position [153, 0]
